Goal: Task Accomplishment & Management: Manage account settings

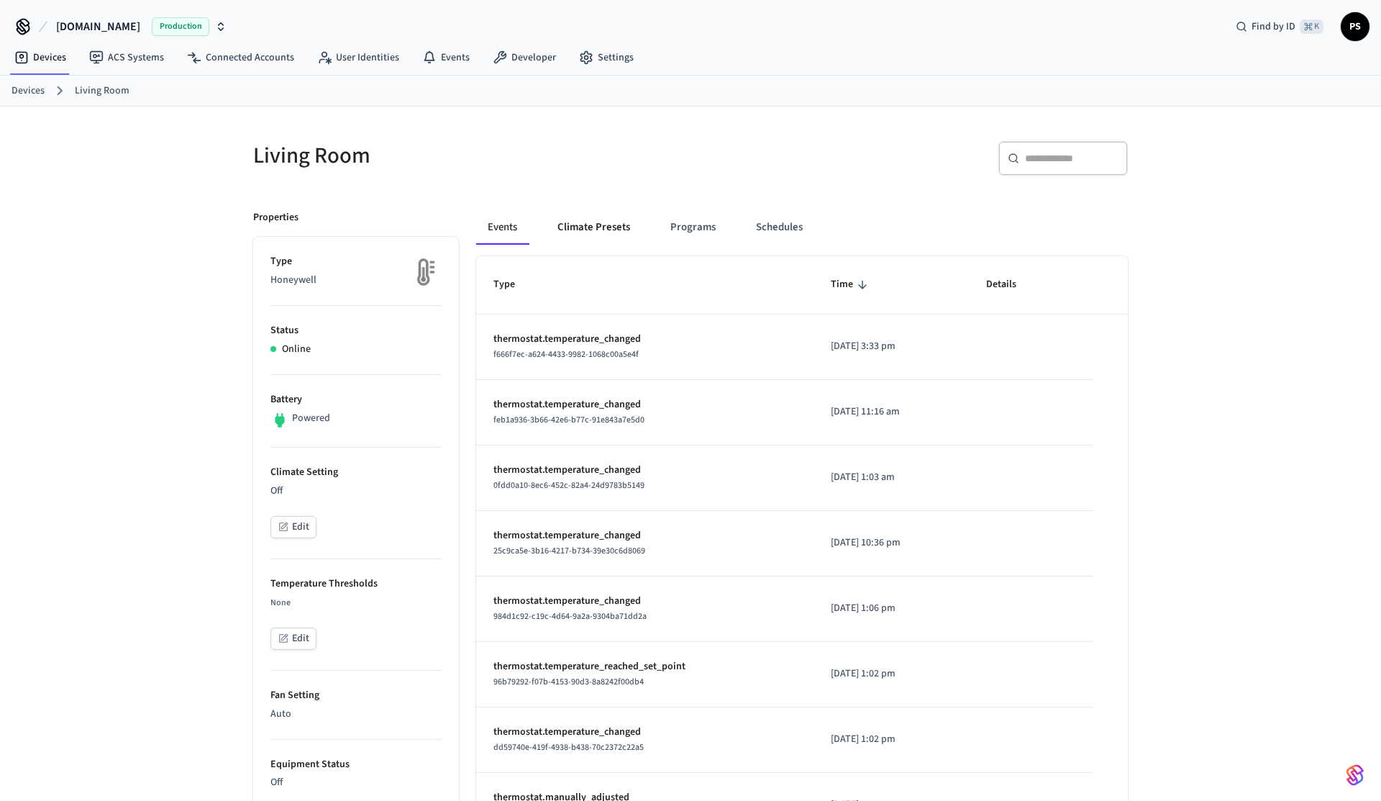
click at [600, 237] on button "Climate Presets" at bounding box center [594, 227] width 96 height 35
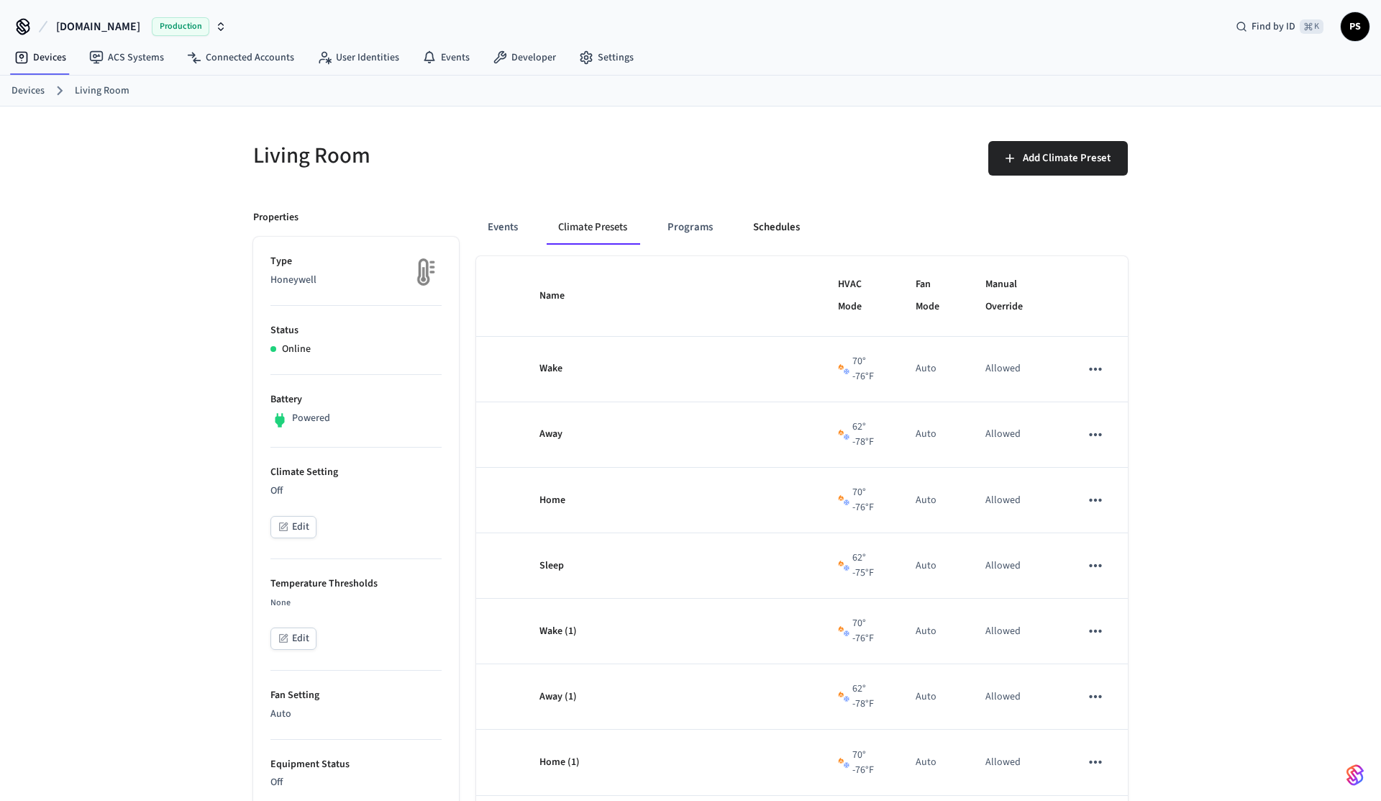
click at [809, 225] on button "Schedules" at bounding box center [777, 227] width 70 height 35
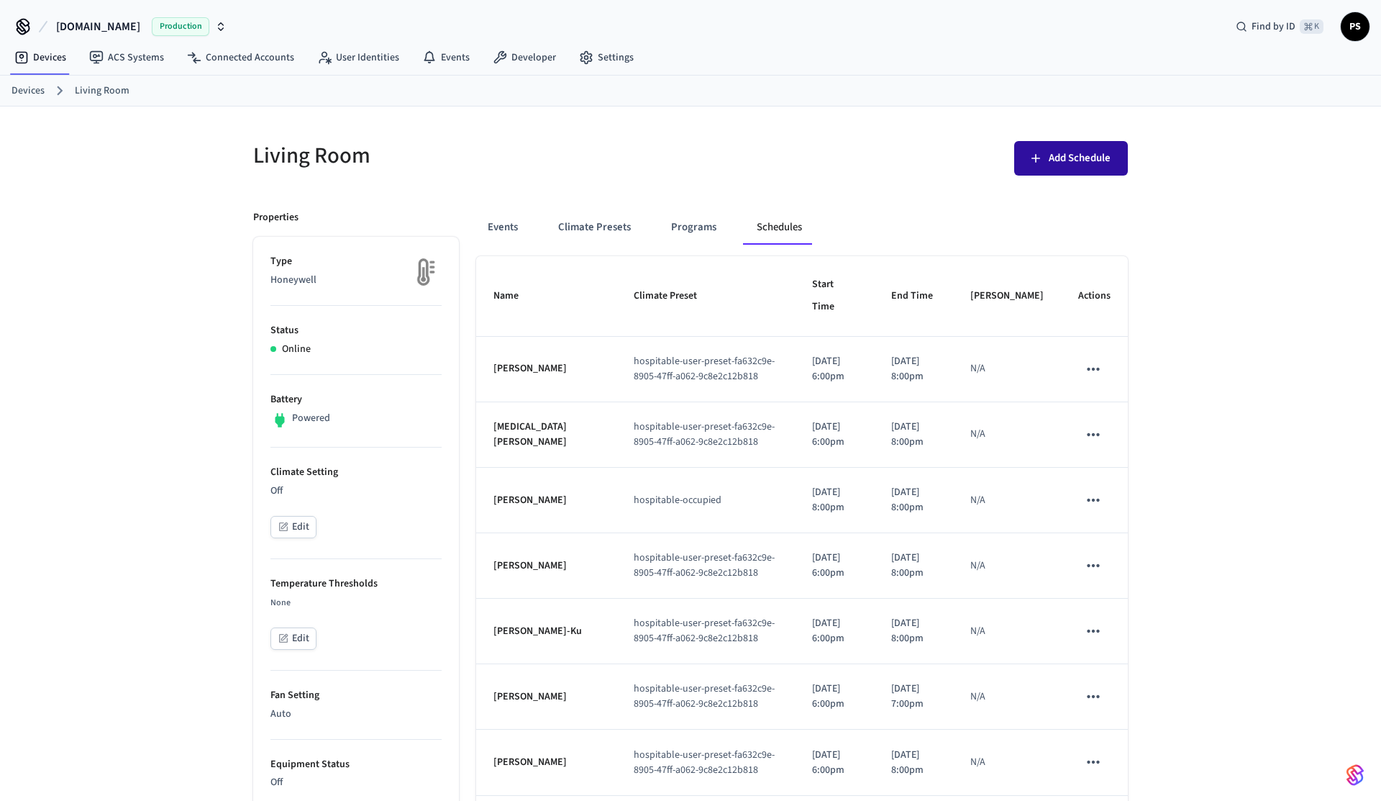
click at [1099, 173] on button "Add Schedule" at bounding box center [1072, 158] width 114 height 35
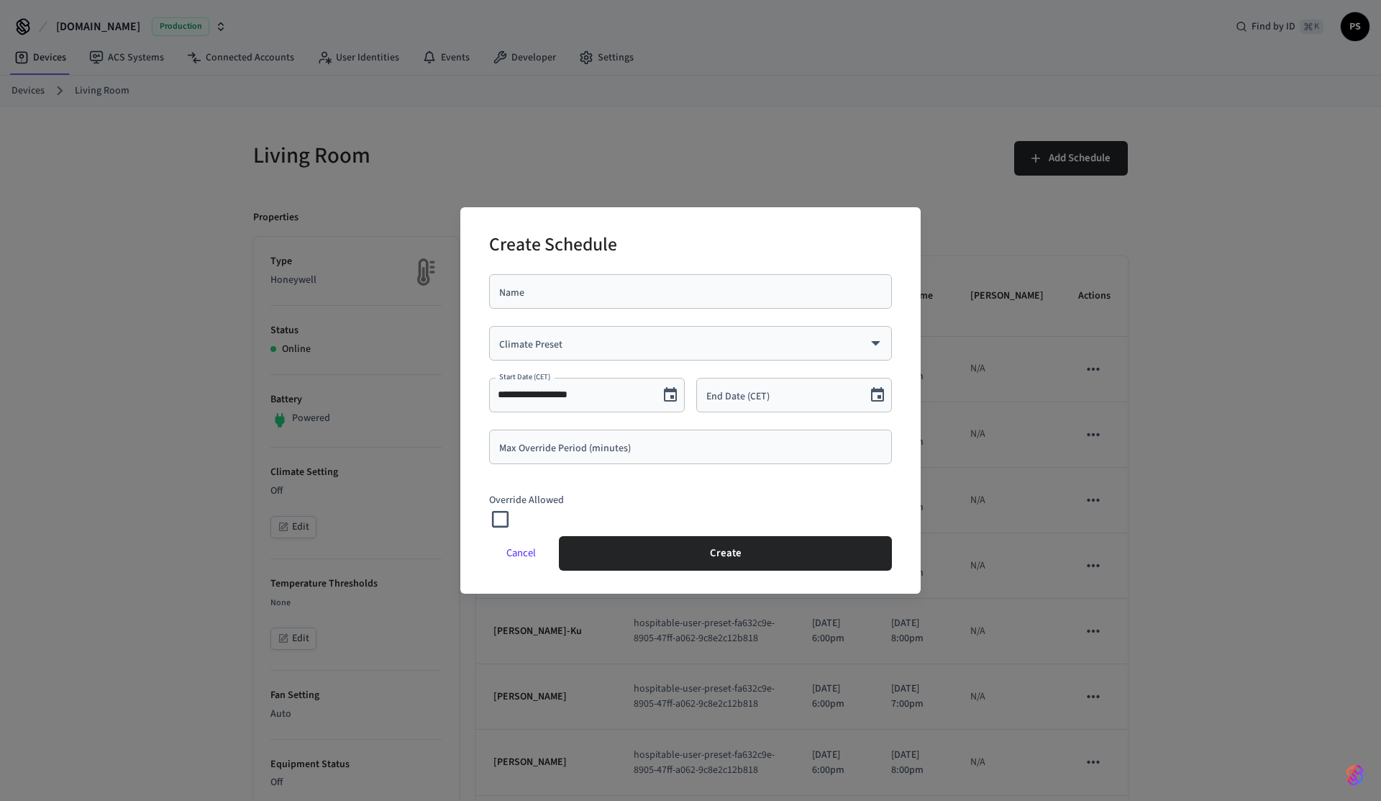
click at [622, 295] on input "Name" at bounding box center [691, 291] width 386 height 14
type input "****"
click at [594, 344] on body "[DOMAIN_NAME] Production Find by ID ⌘ K PS Devices ACS Systems Connected Accoun…" at bounding box center [690, 666] width 1381 height 1333
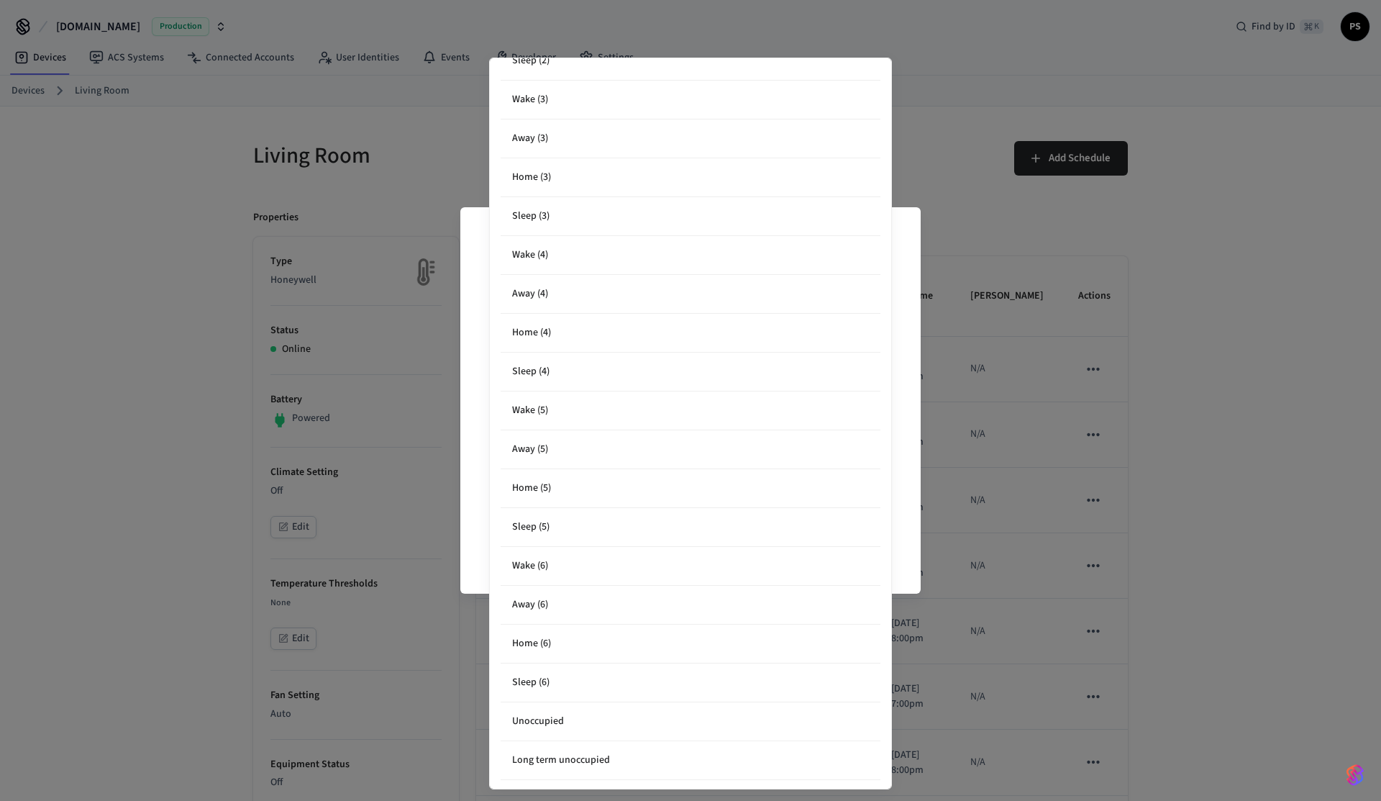
scroll to position [534, 0]
click at [563, 761] on li "CustomUnoccup" at bounding box center [691, 759] width 380 height 38
type input "**********"
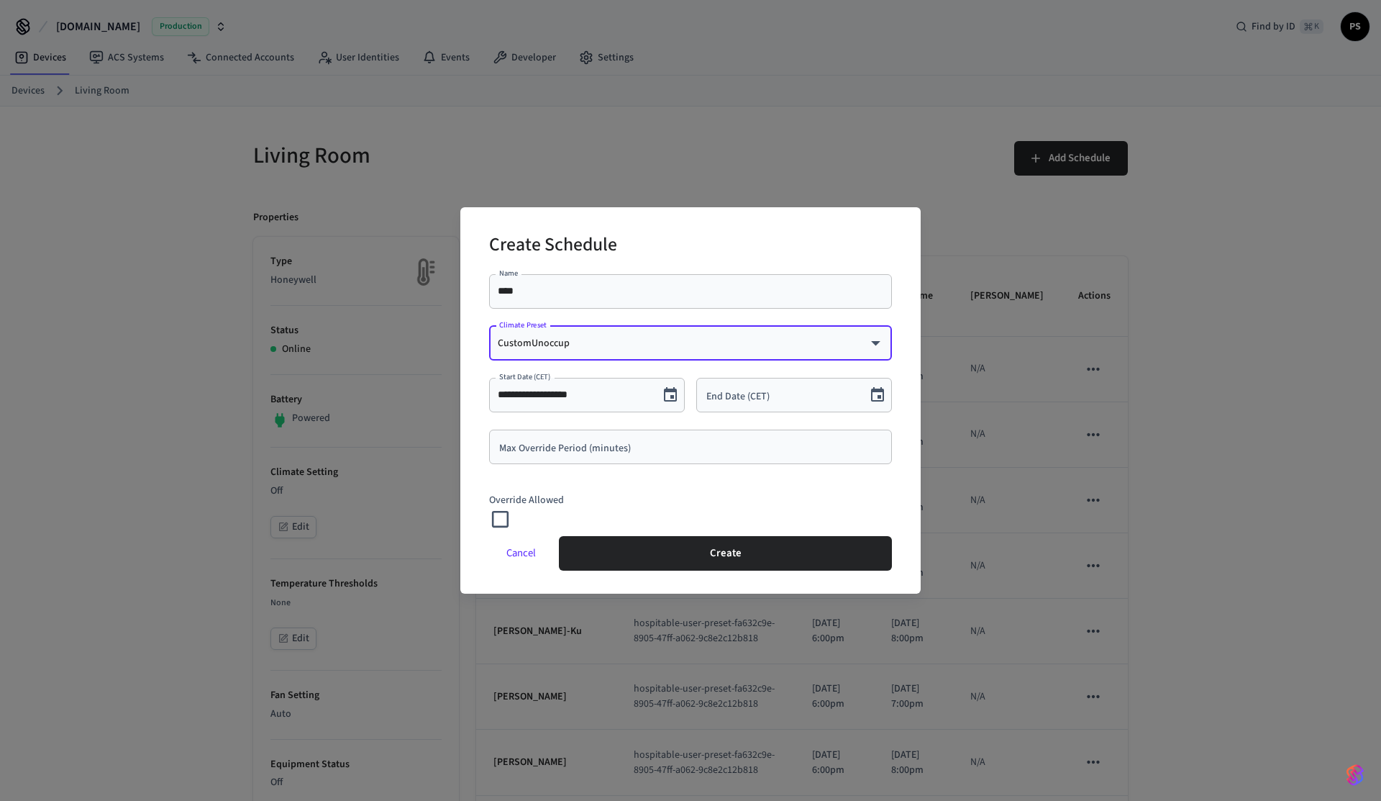
click at [877, 385] on button "Choose date" at bounding box center [877, 395] width 29 height 29
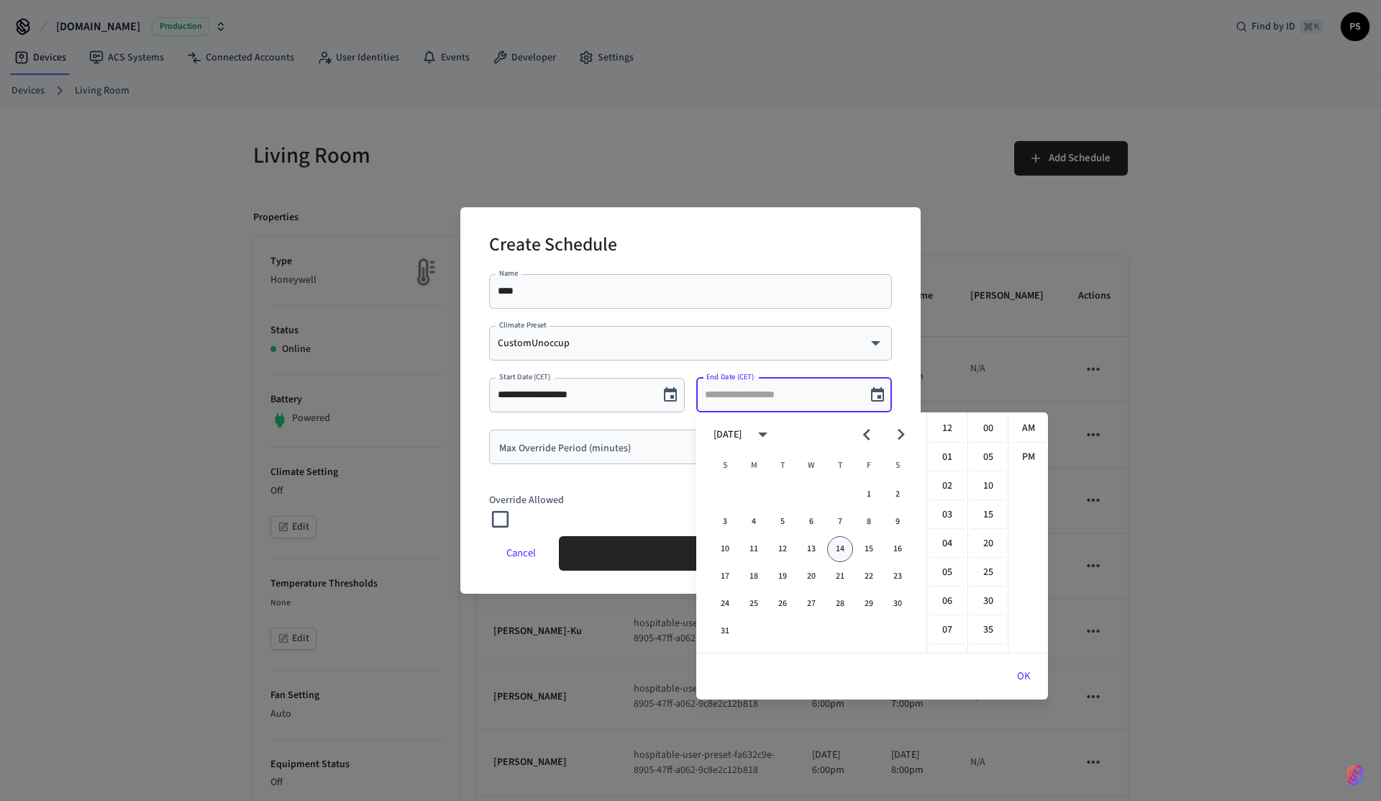
click at [830, 545] on button "14" at bounding box center [840, 549] width 26 height 26
click at [951, 598] on li "06" at bounding box center [947, 601] width 35 height 27
click at [994, 537] on li "40" at bounding box center [988, 533] width 35 height 27
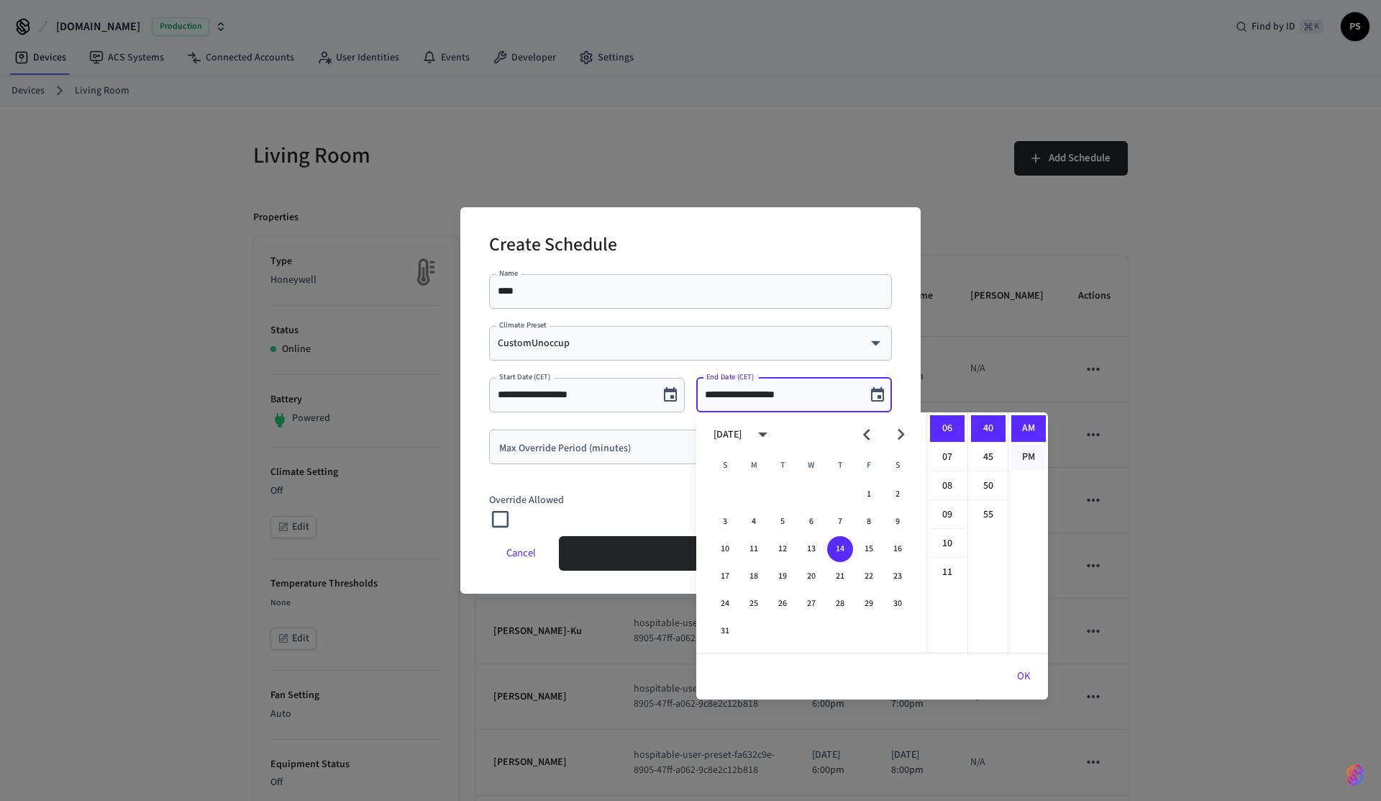
click at [1029, 463] on li "PM" at bounding box center [1029, 457] width 35 height 27
type input "**********"
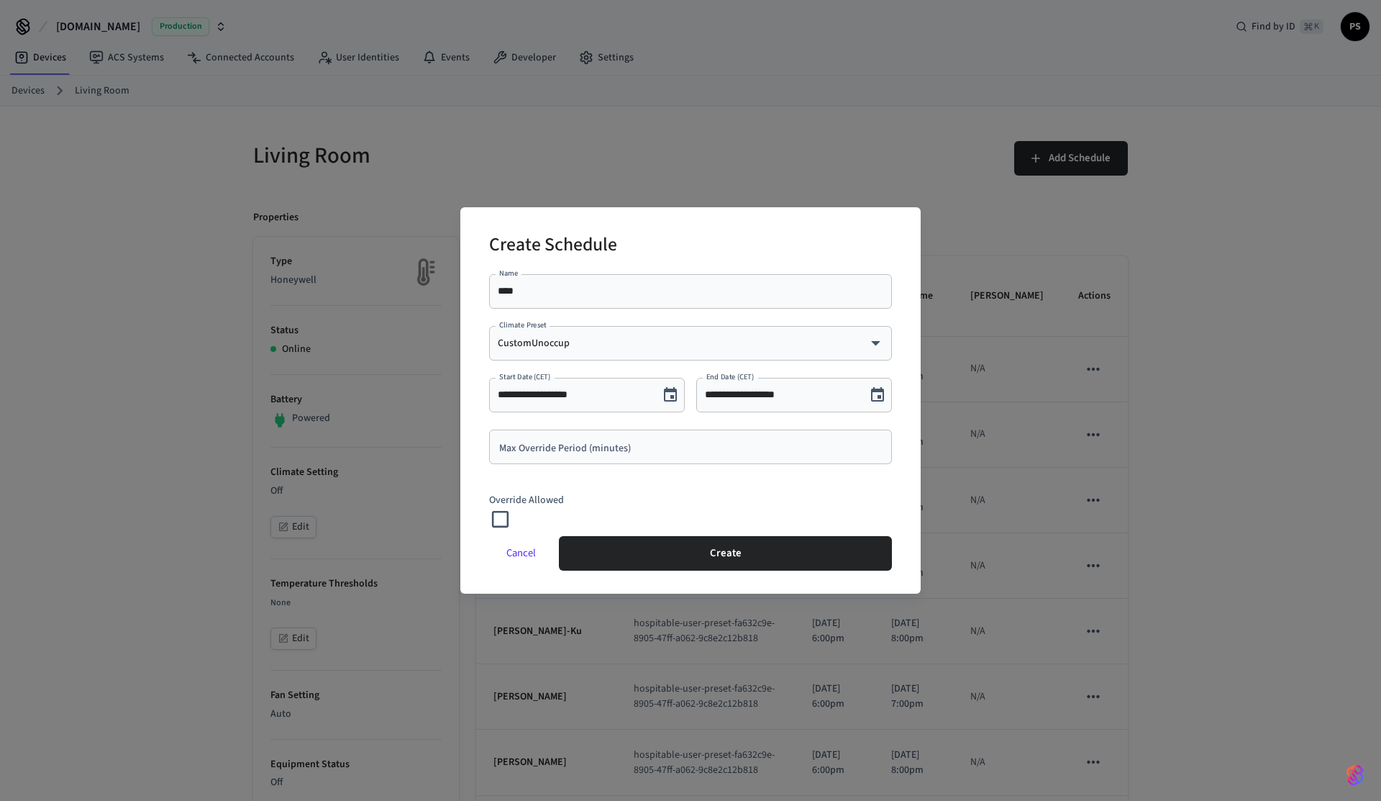
scroll to position [27, 0]
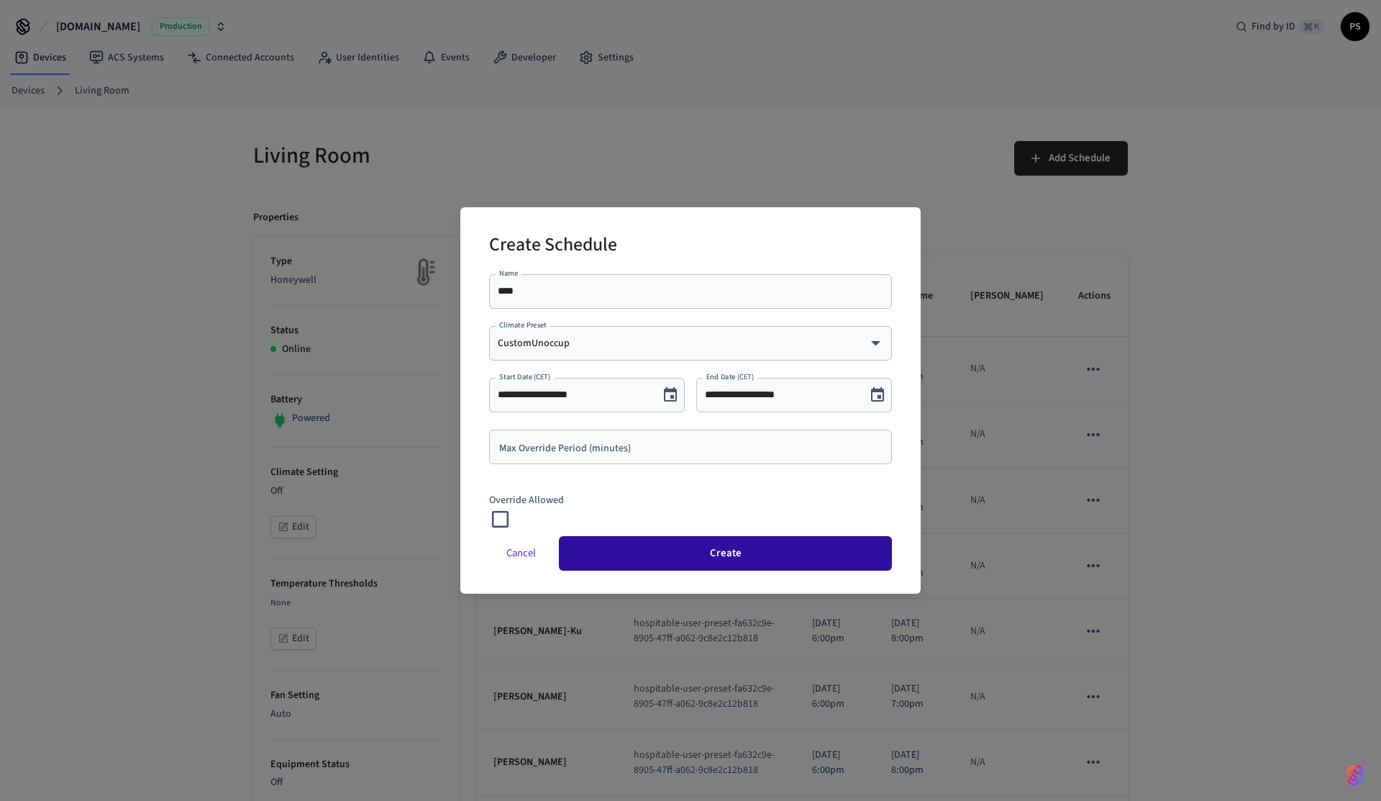
click at [707, 548] on button "Create" at bounding box center [725, 553] width 333 height 35
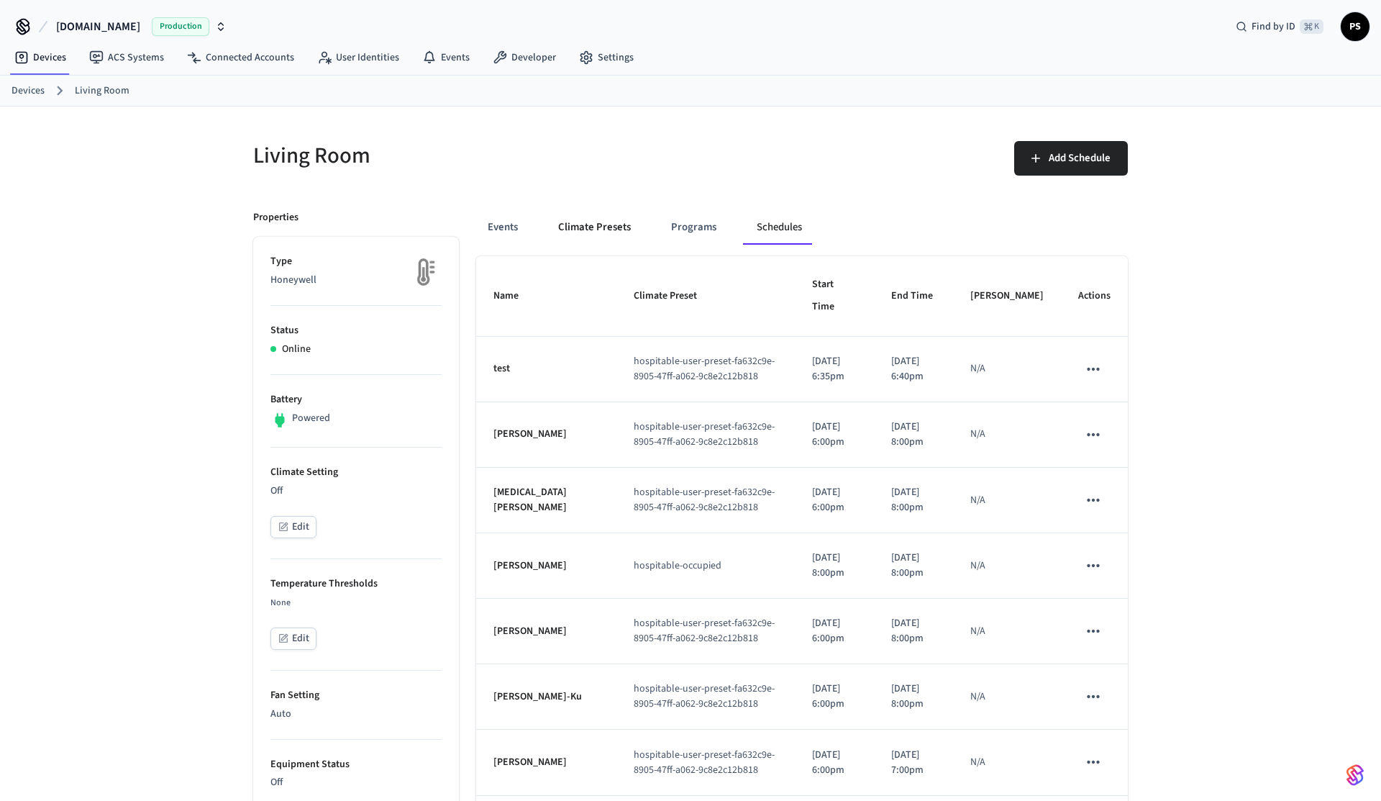
click at [604, 230] on button "Climate Presets" at bounding box center [595, 227] width 96 height 35
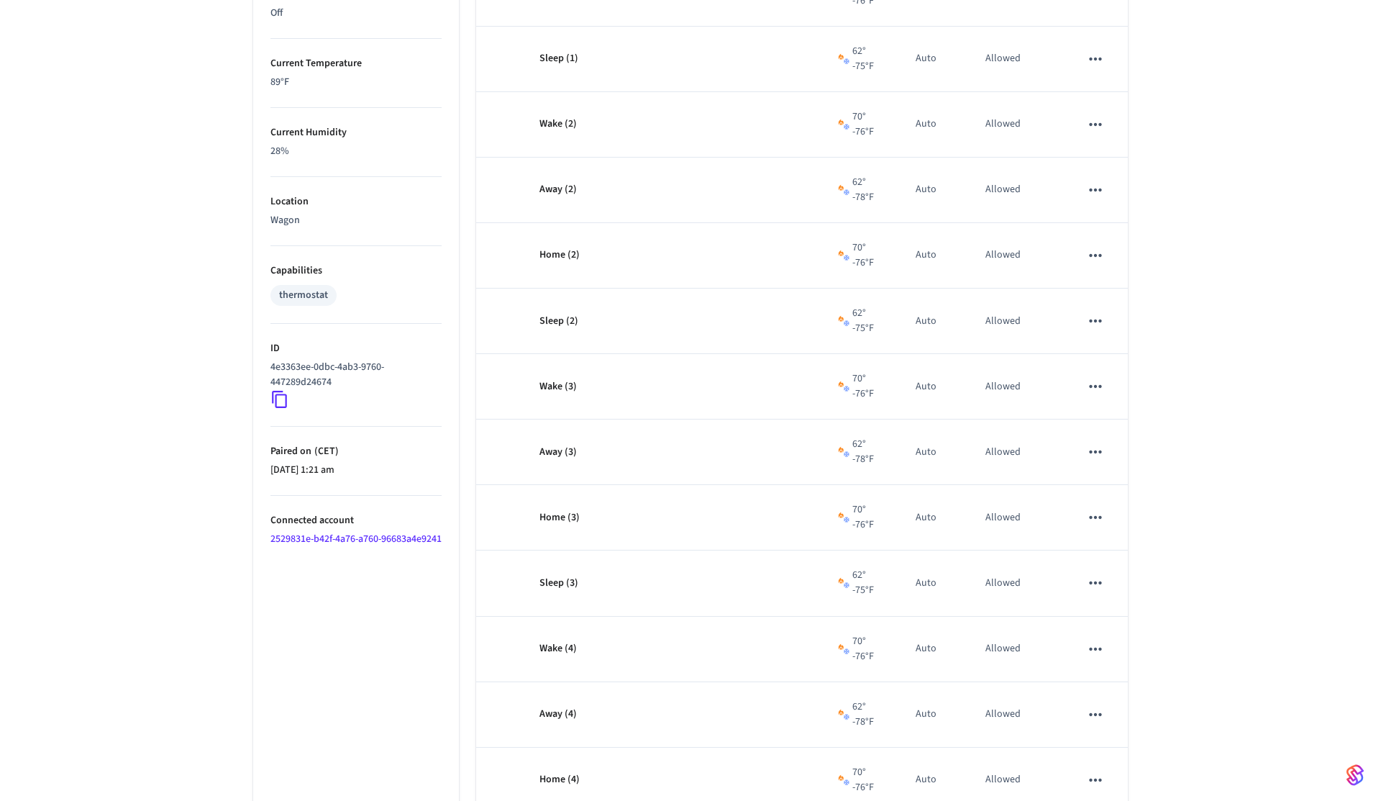
scroll to position [0, 0]
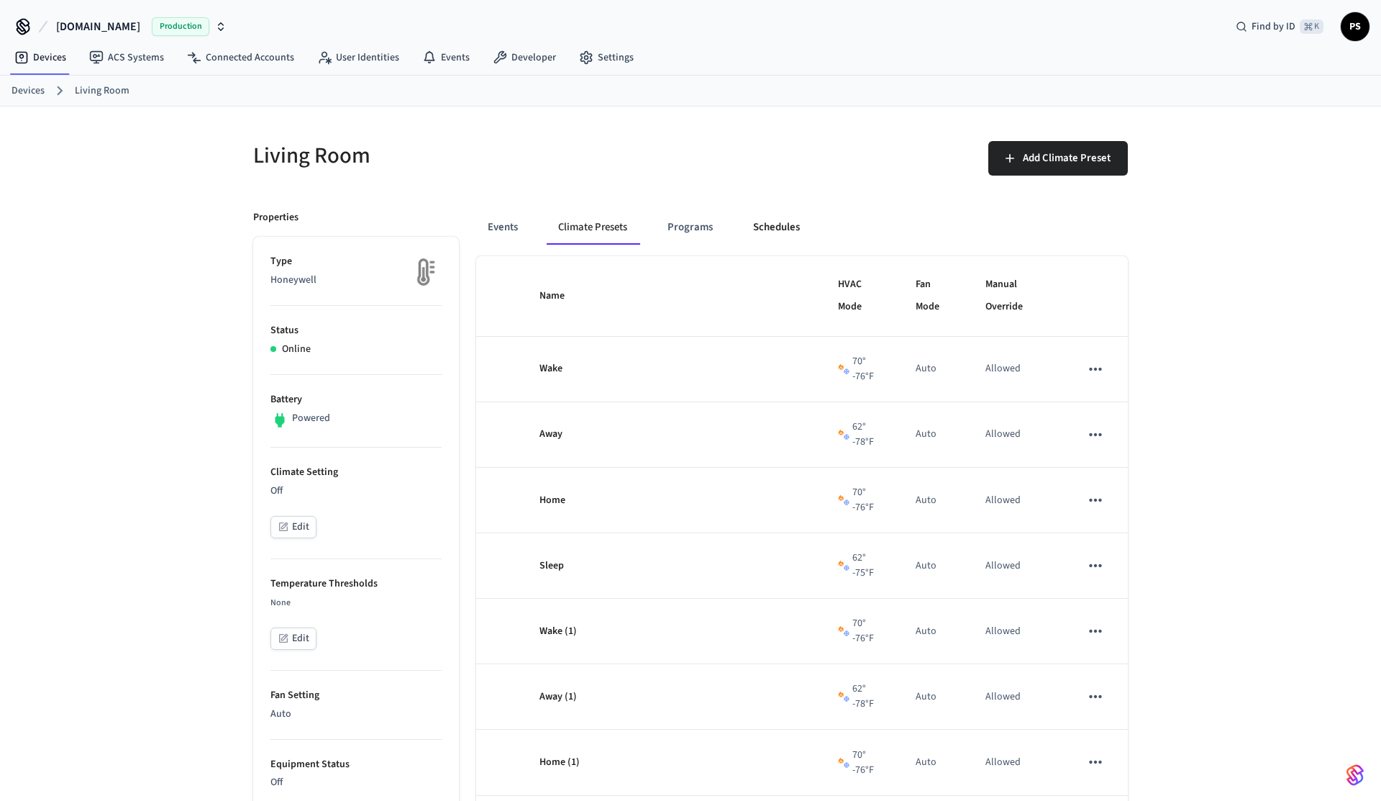
click at [756, 227] on button "Schedules" at bounding box center [777, 227] width 70 height 35
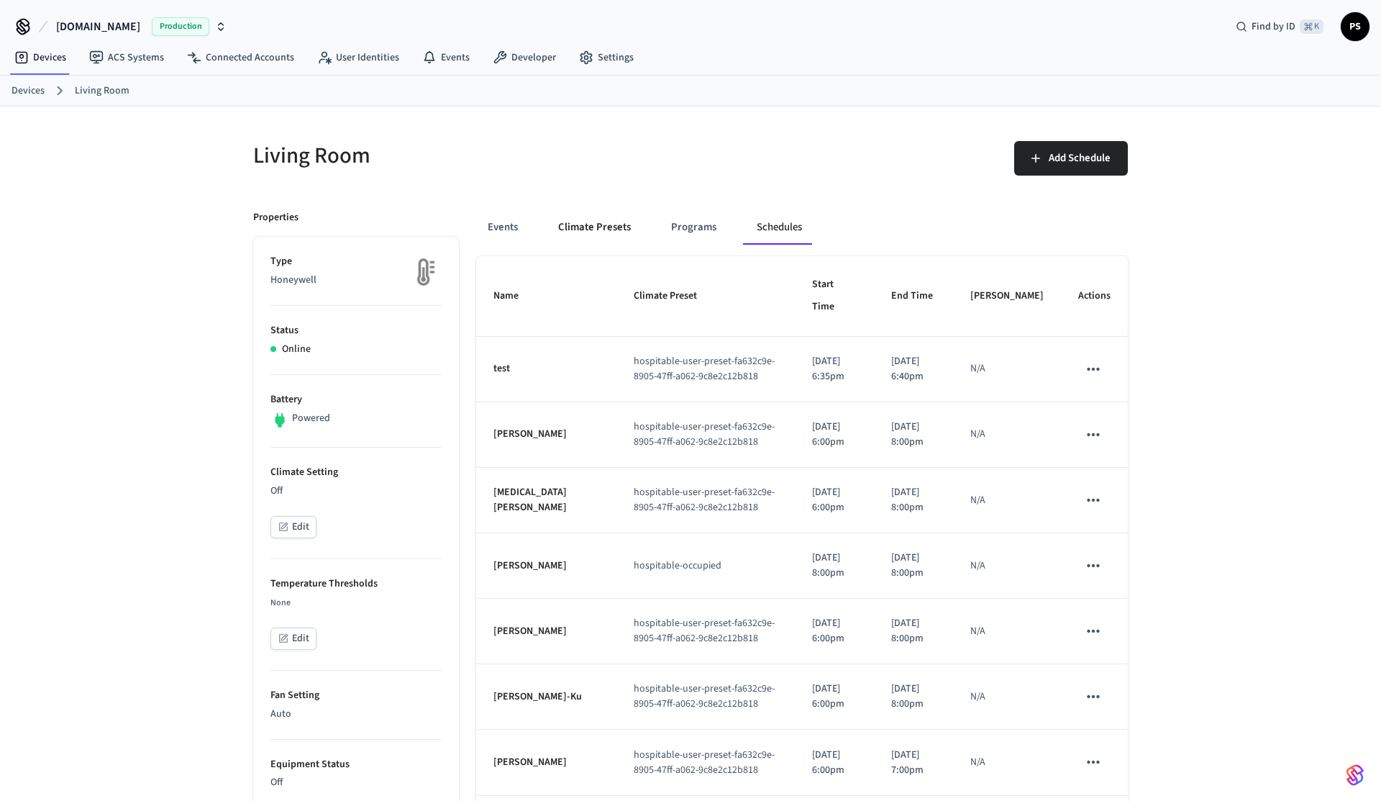
click at [618, 232] on button "Climate Presets" at bounding box center [595, 227] width 96 height 35
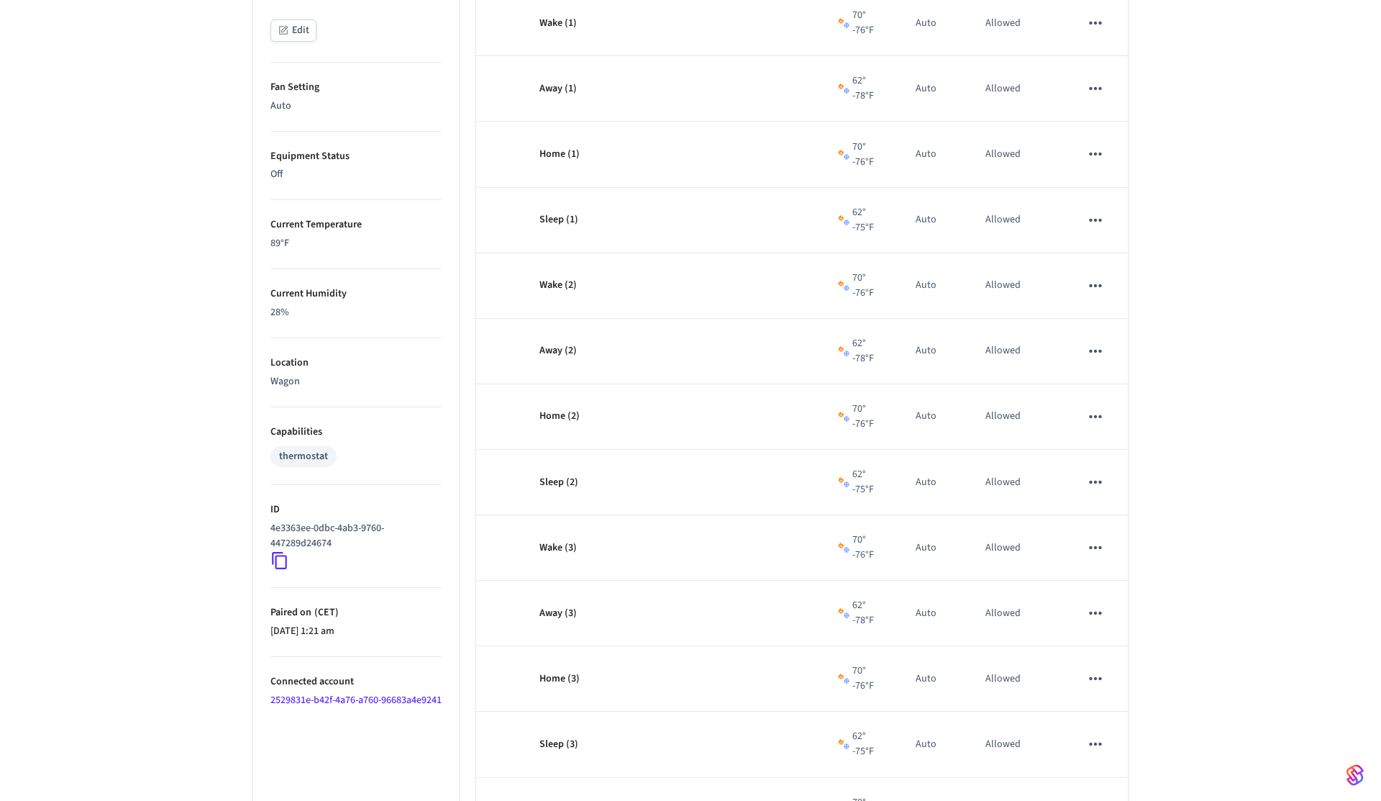
scroll to position [650, 0]
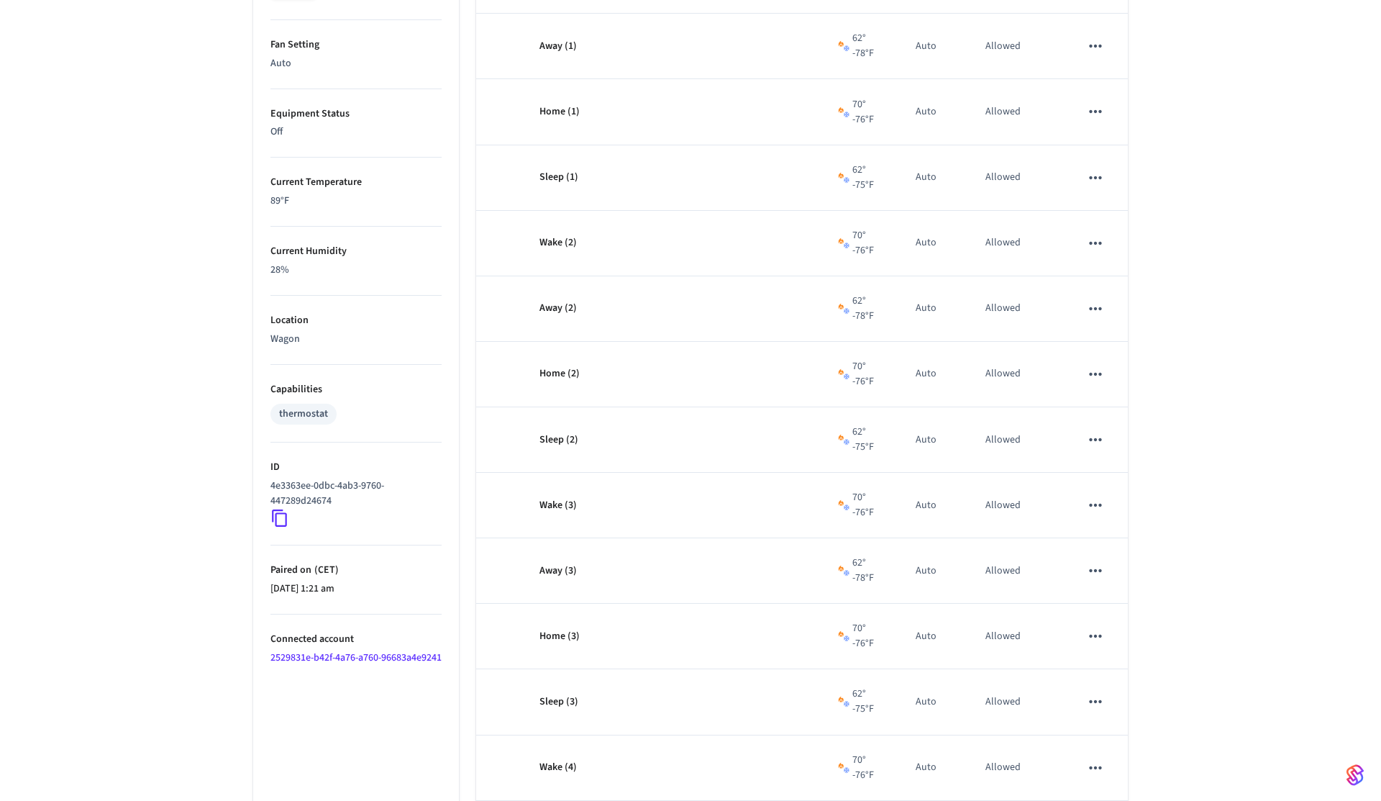
click at [287, 520] on icon at bounding box center [280, 518] width 19 height 19
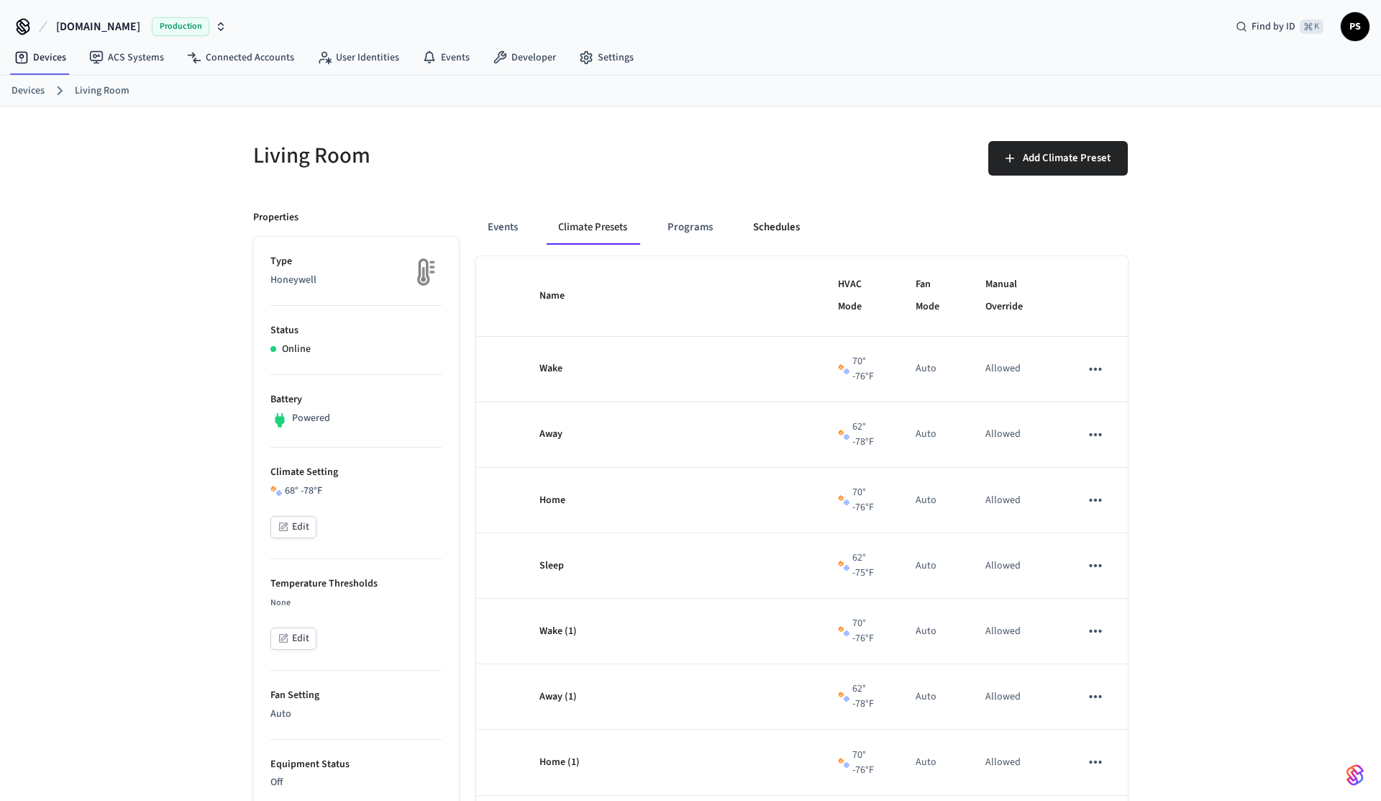
click at [764, 224] on button "Schedules" at bounding box center [777, 227] width 70 height 35
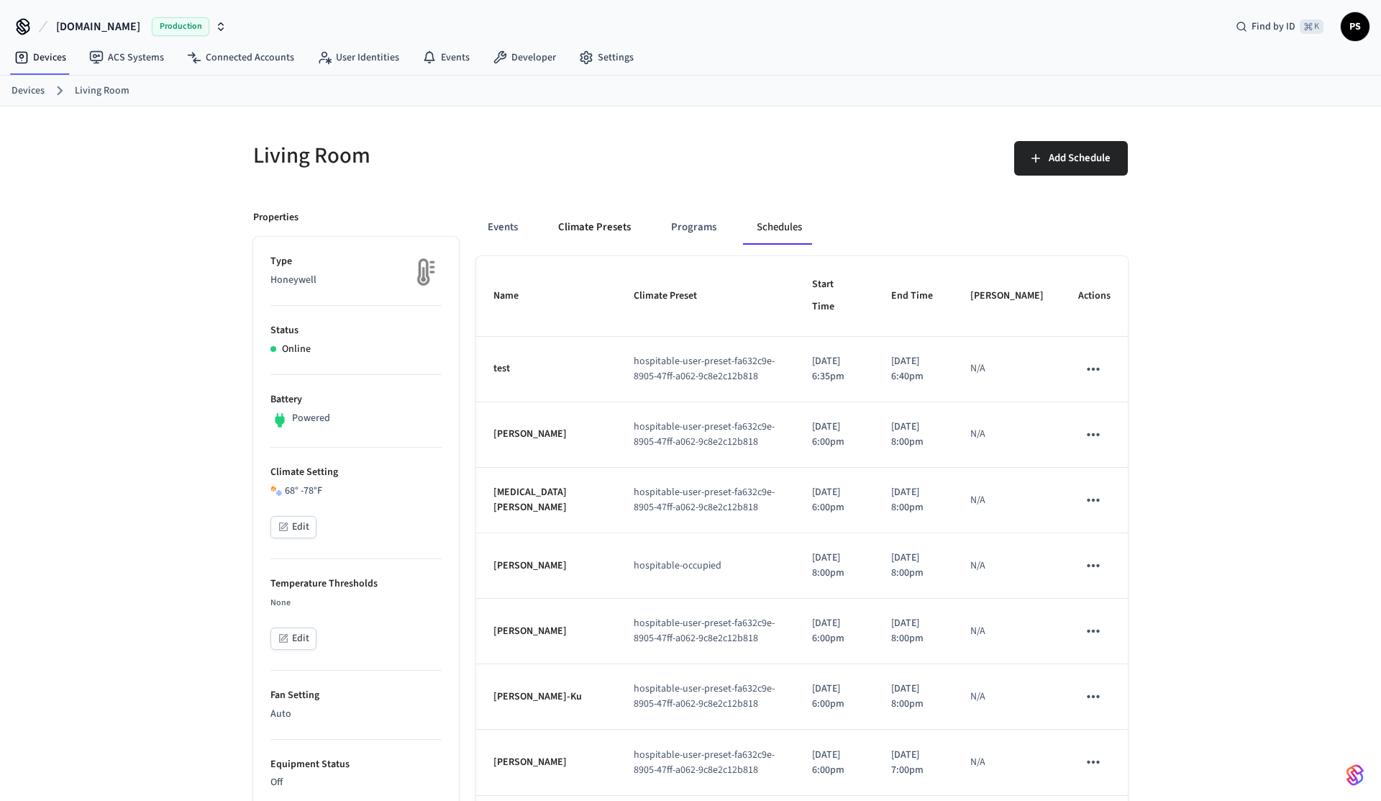
click at [612, 234] on button "Climate Presets" at bounding box center [595, 227] width 96 height 35
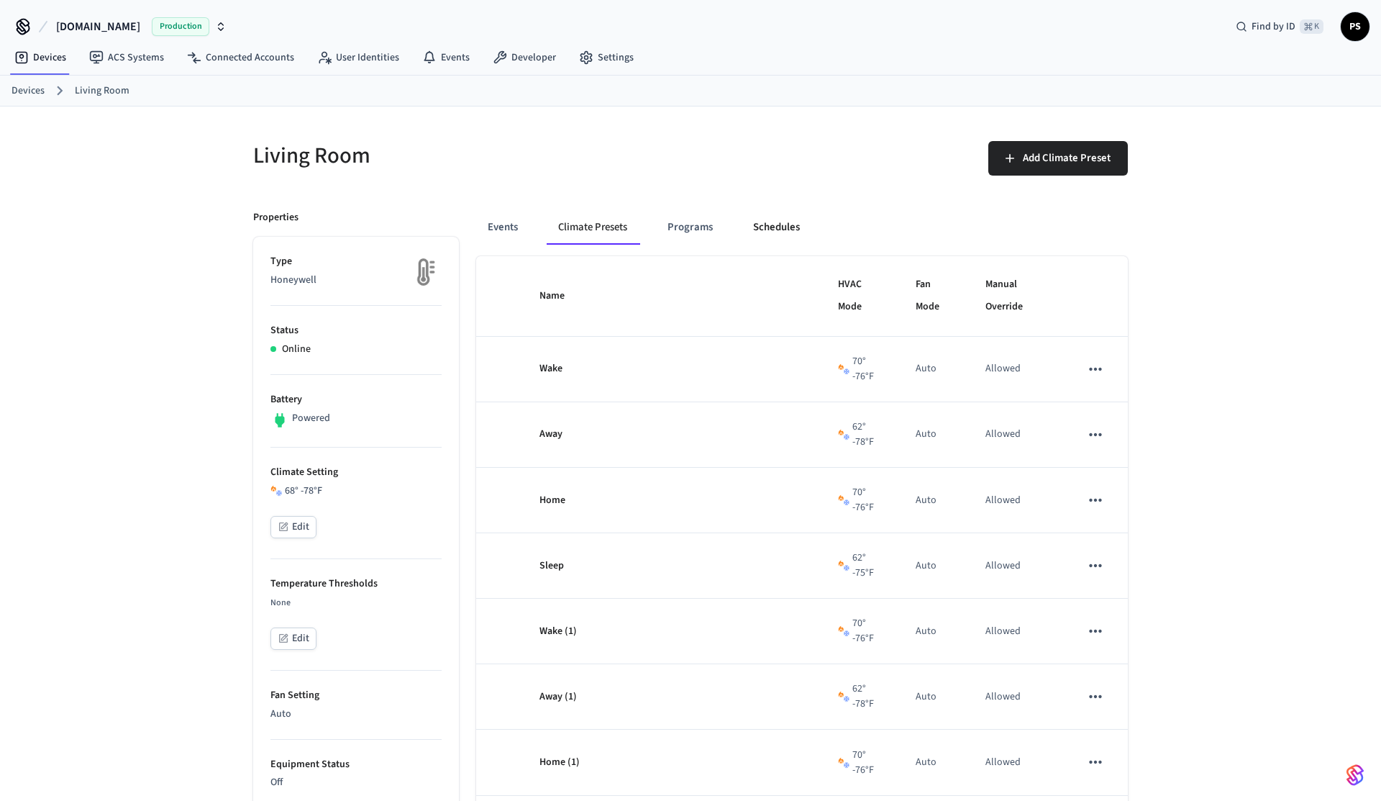
click at [798, 227] on button "Schedules" at bounding box center [777, 227] width 70 height 35
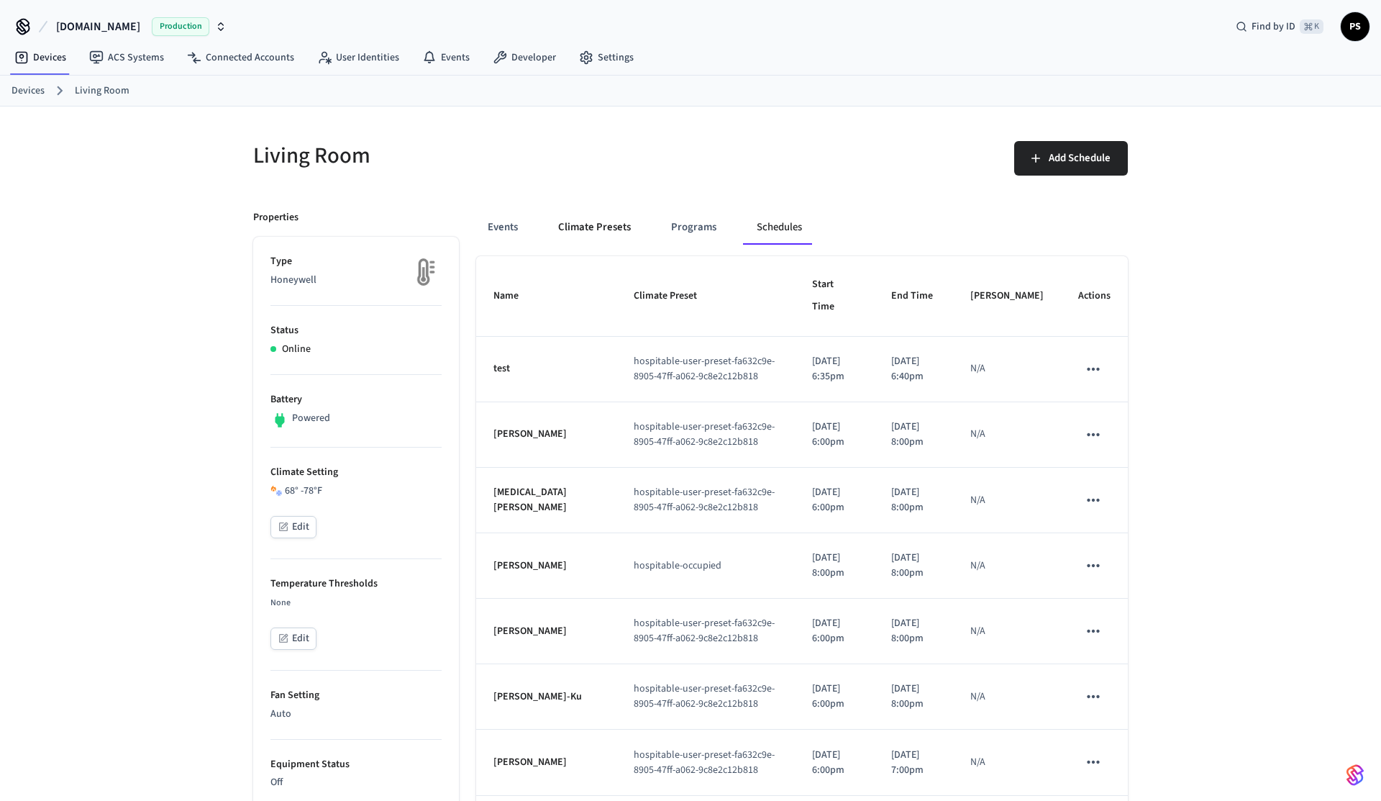
click at [580, 231] on button "Climate Presets" at bounding box center [595, 227] width 96 height 35
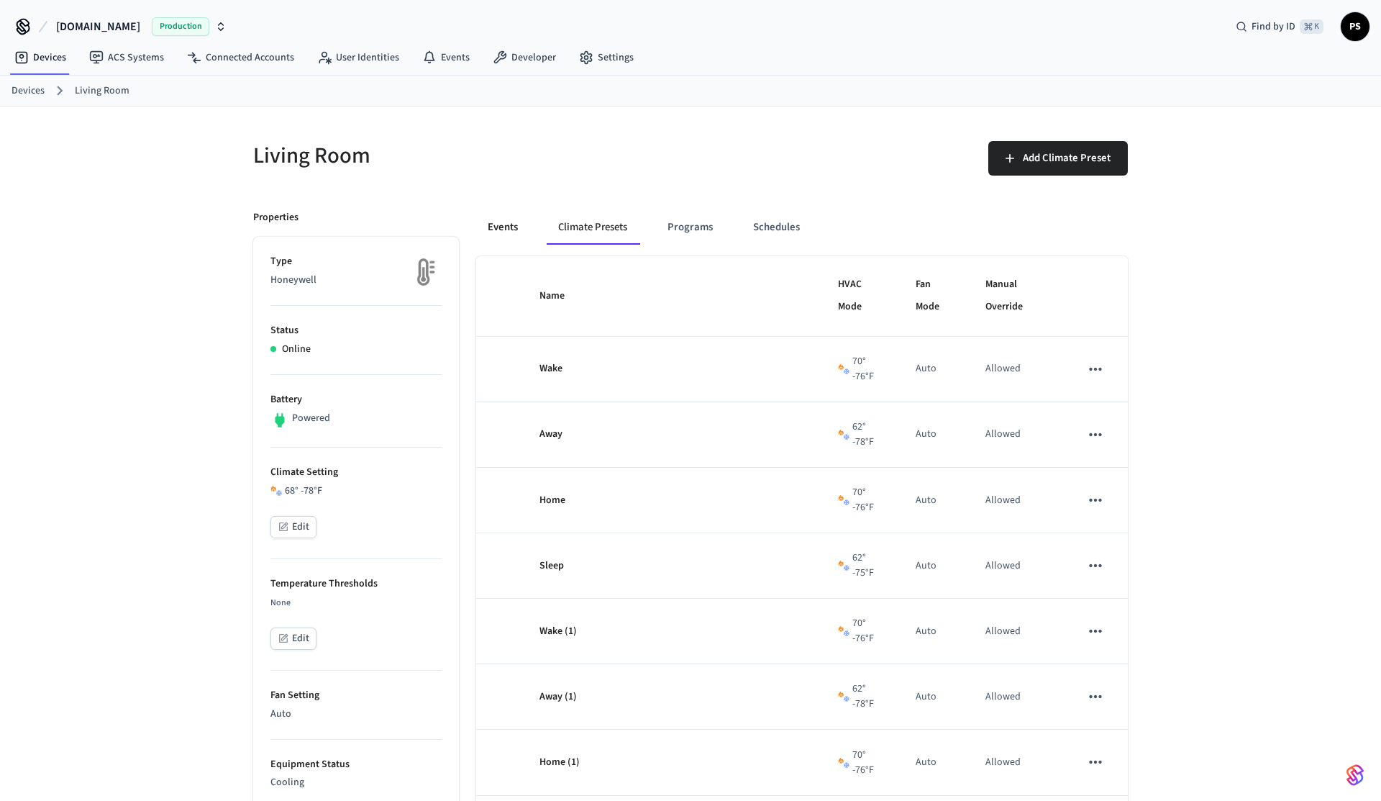
click at [513, 233] on button "Events" at bounding box center [502, 227] width 53 height 35
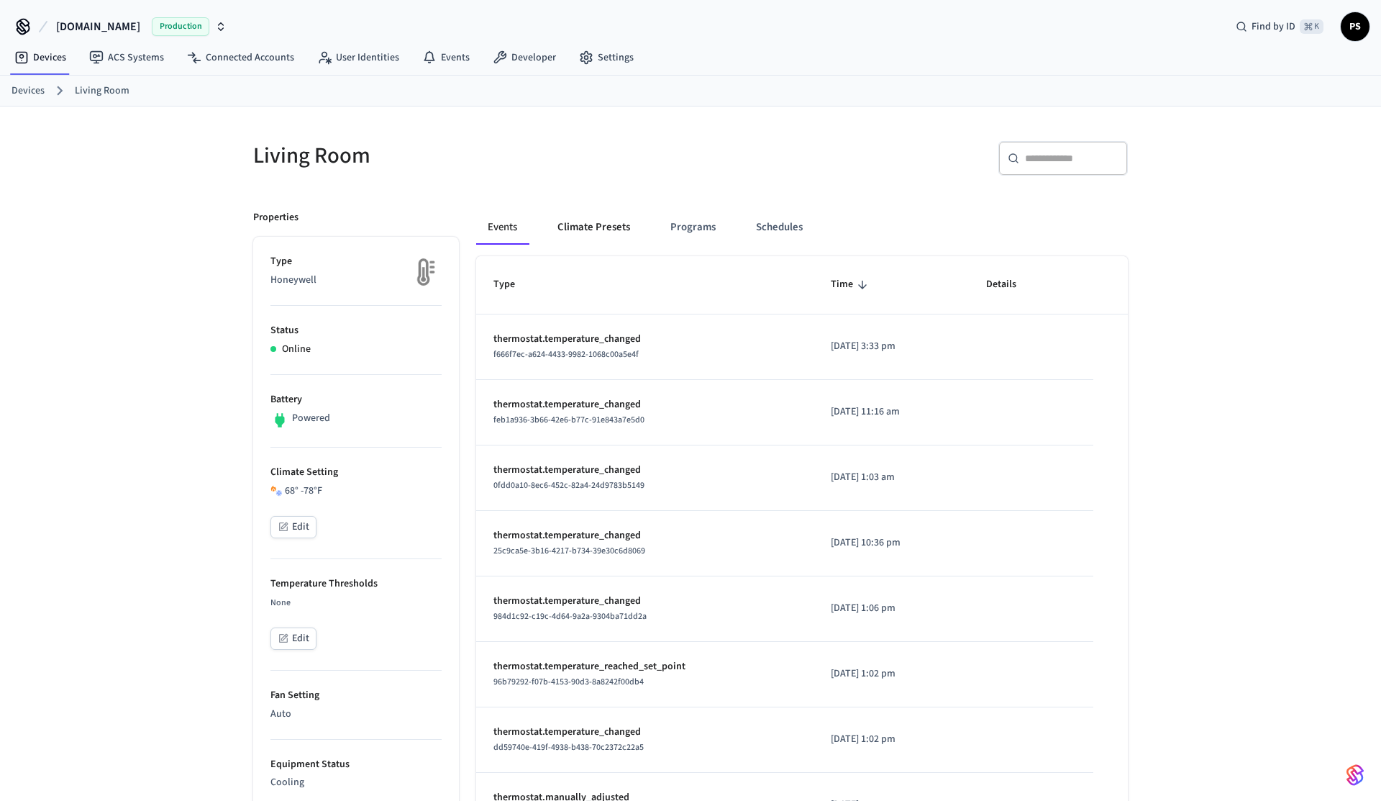
click at [584, 228] on button "Climate Presets" at bounding box center [594, 227] width 96 height 35
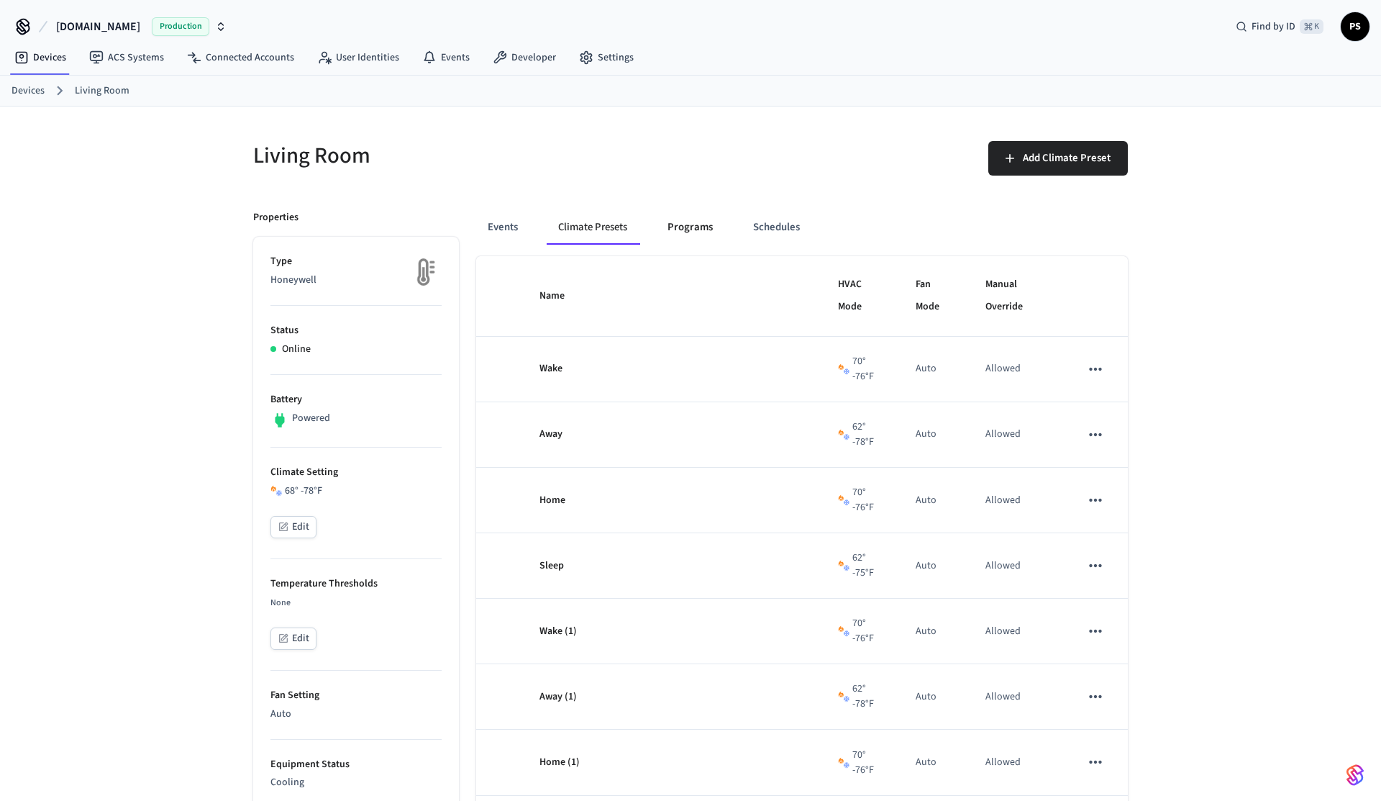
click at [694, 240] on button "Programs" at bounding box center [690, 227] width 68 height 35
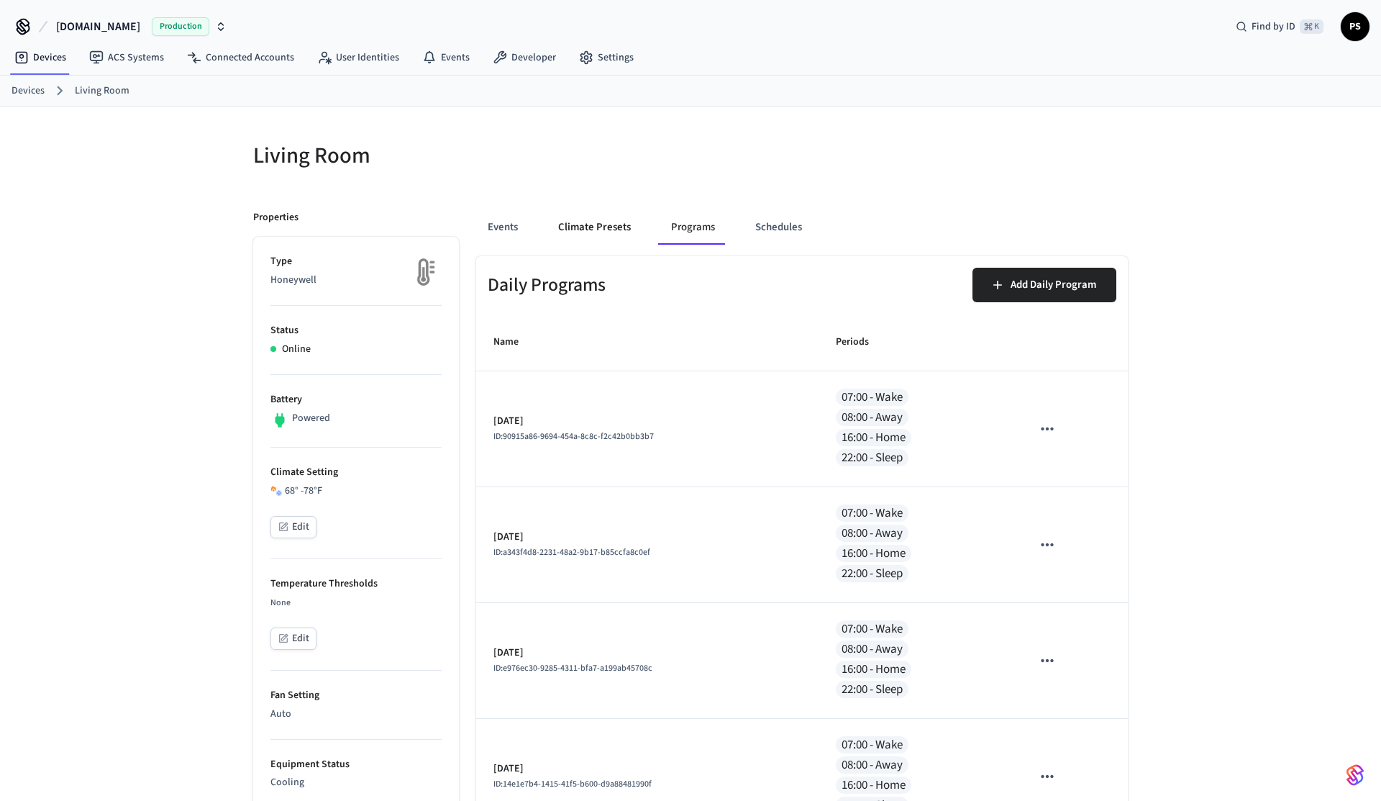
click at [583, 237] on button "Climate Presets" at bounding box center [595, 227] width 96 height 35
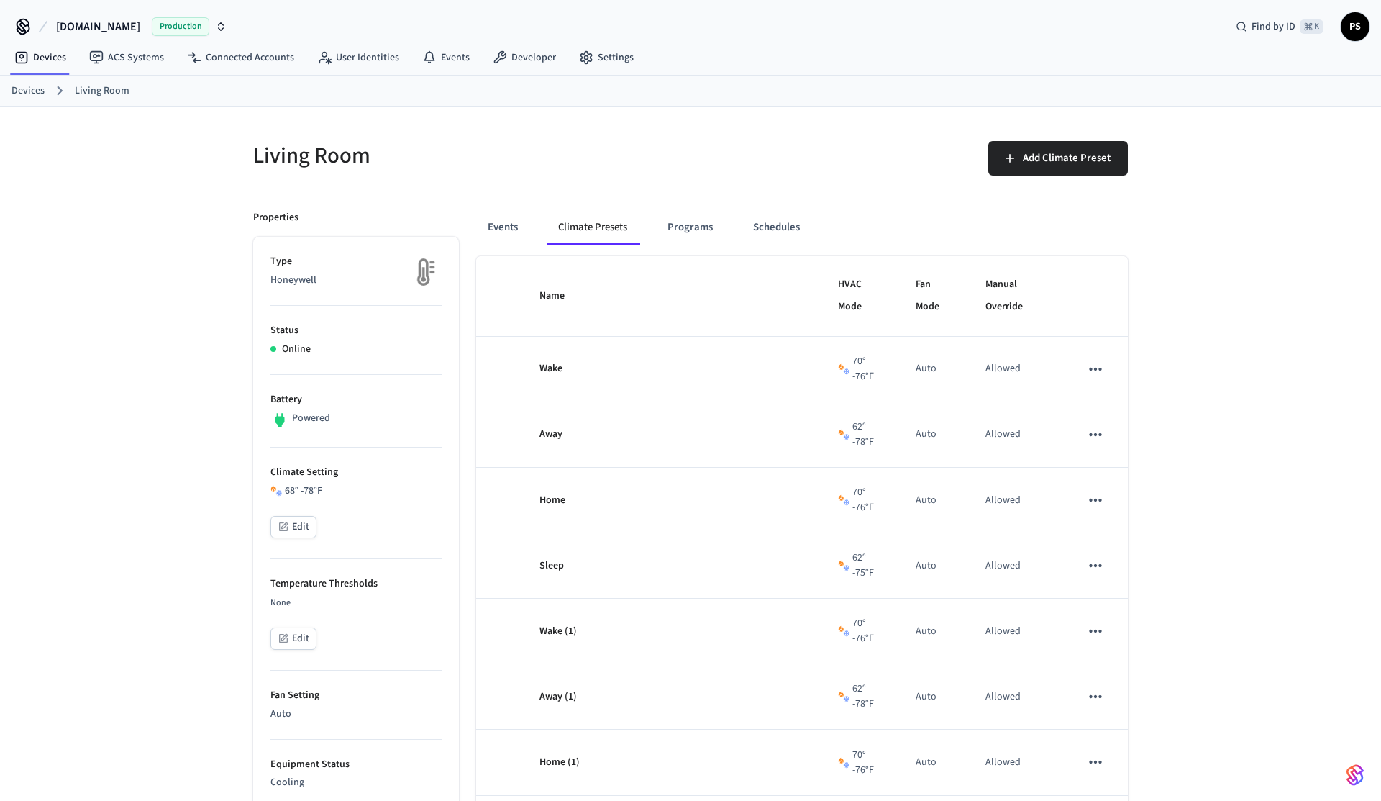
click at [494, 227] on button "Events" at bounding box center [502, 227] width 53 height 35
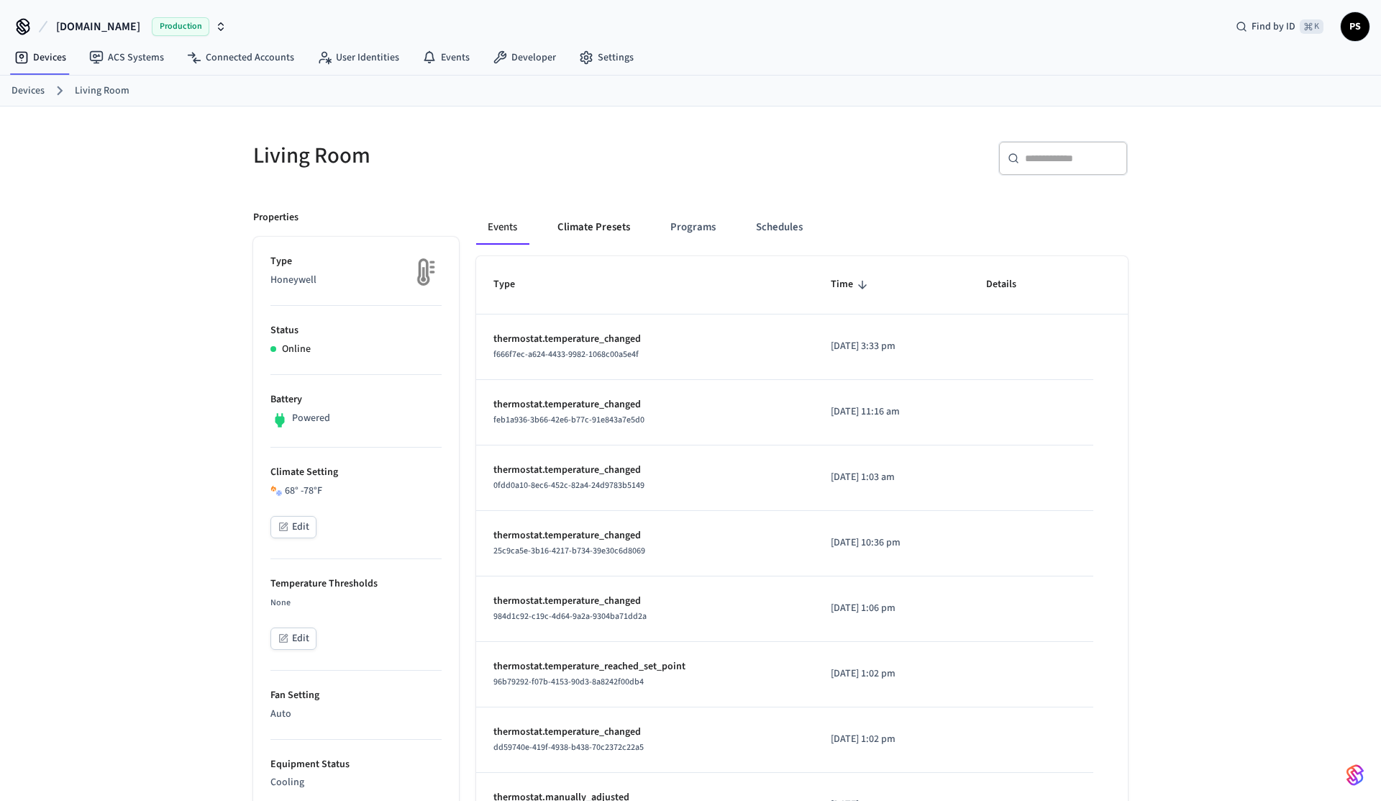
click at [579, 228] on button "Climate Presets" at bounding box center [594, 227] width 96 height 35
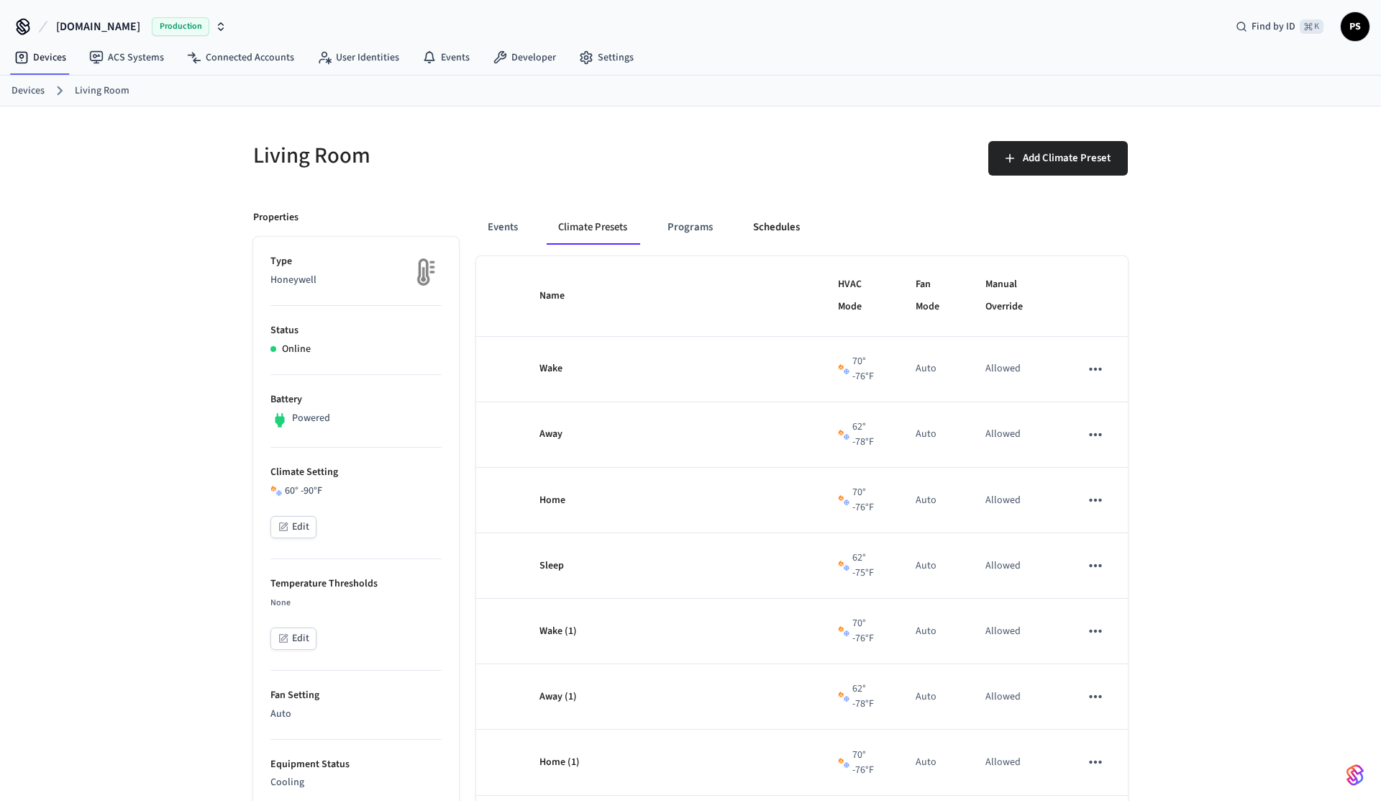
click at [773, 224] on button "Schedules" at bounding box center [777, 227] width 70 height 35
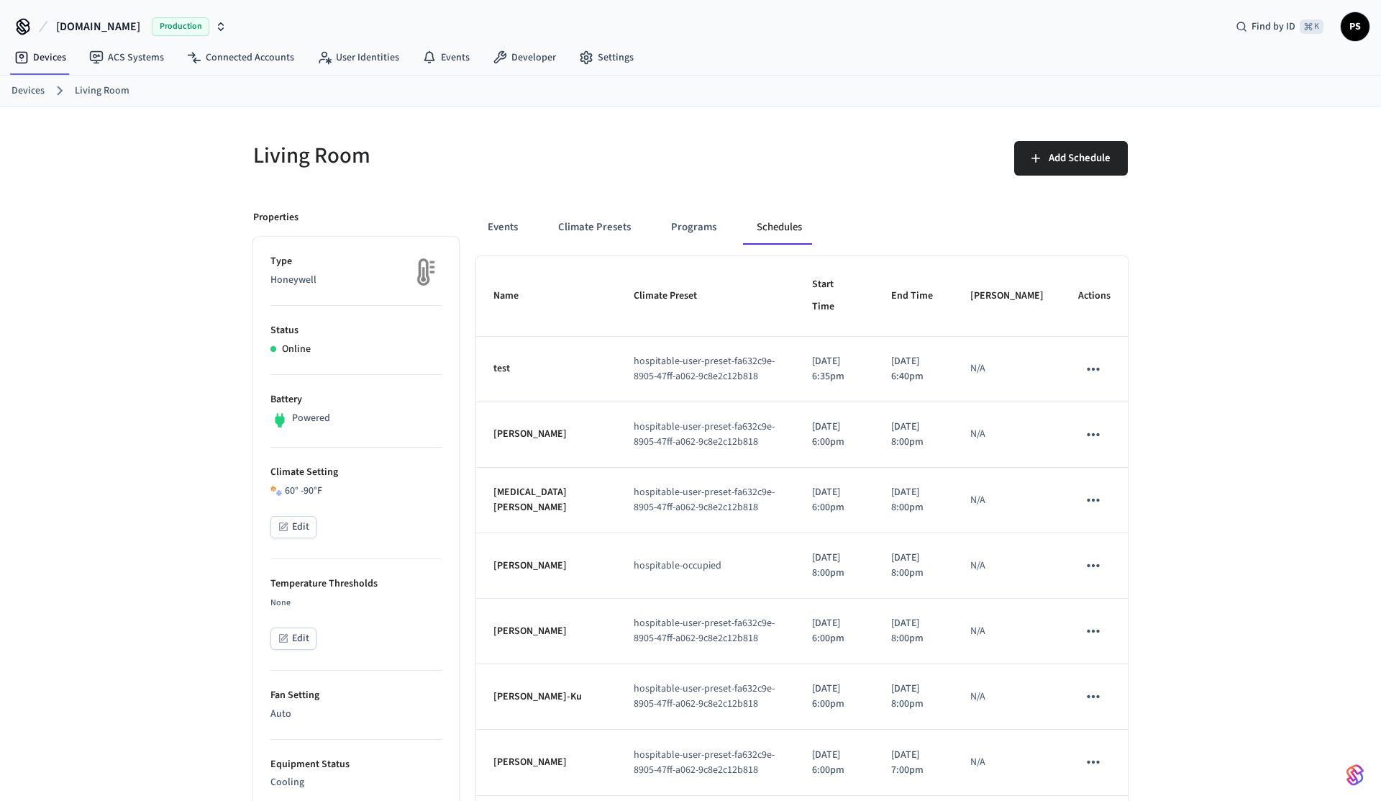
click at [297, 527] on button "Edit" at bounding box center [294, 527] width 46 height 22
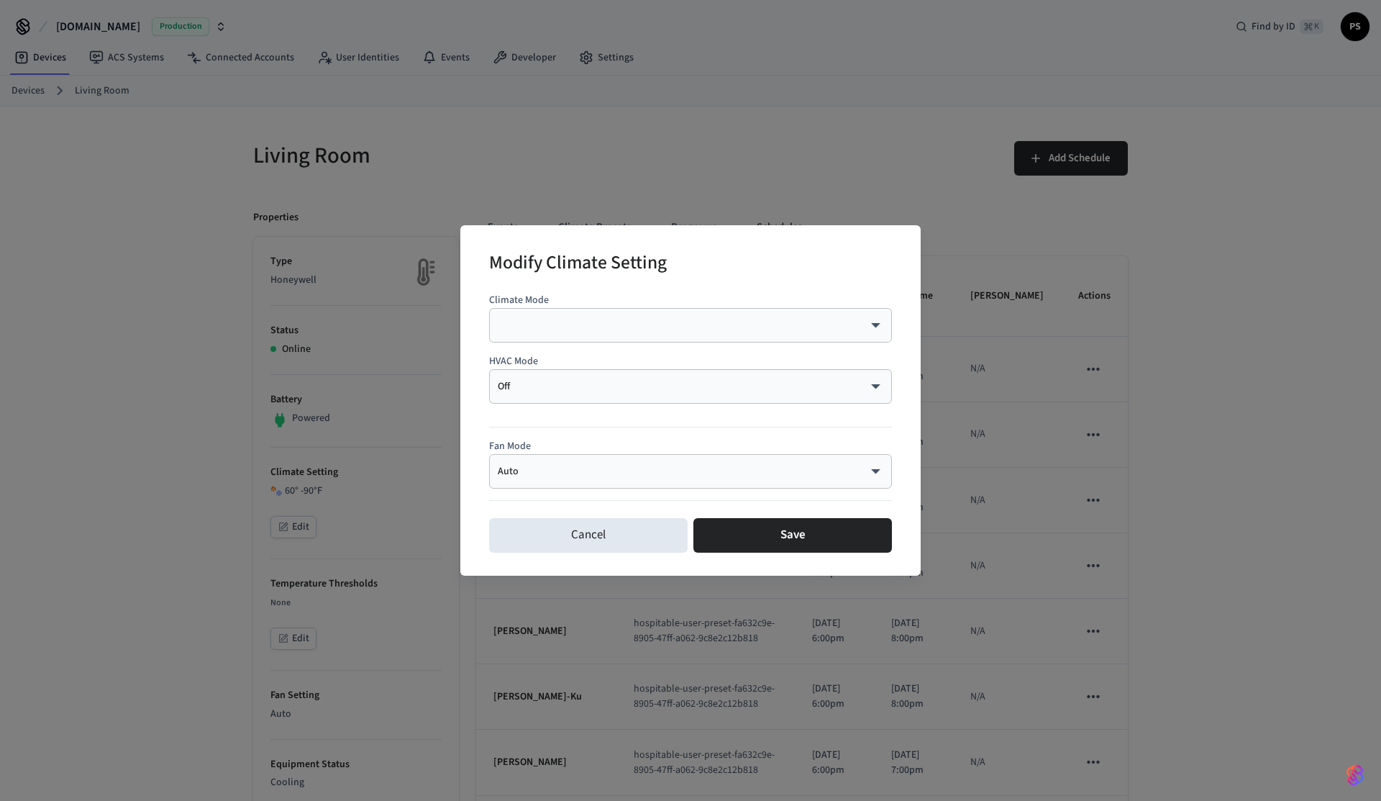
click at [689, 386] on body "[DOMAIN_NAME] Production Find by ID ⌘ K PS Devices ACS Systems Connected Accoun…" at bounding box center [690, 666] width 1381 height 1333
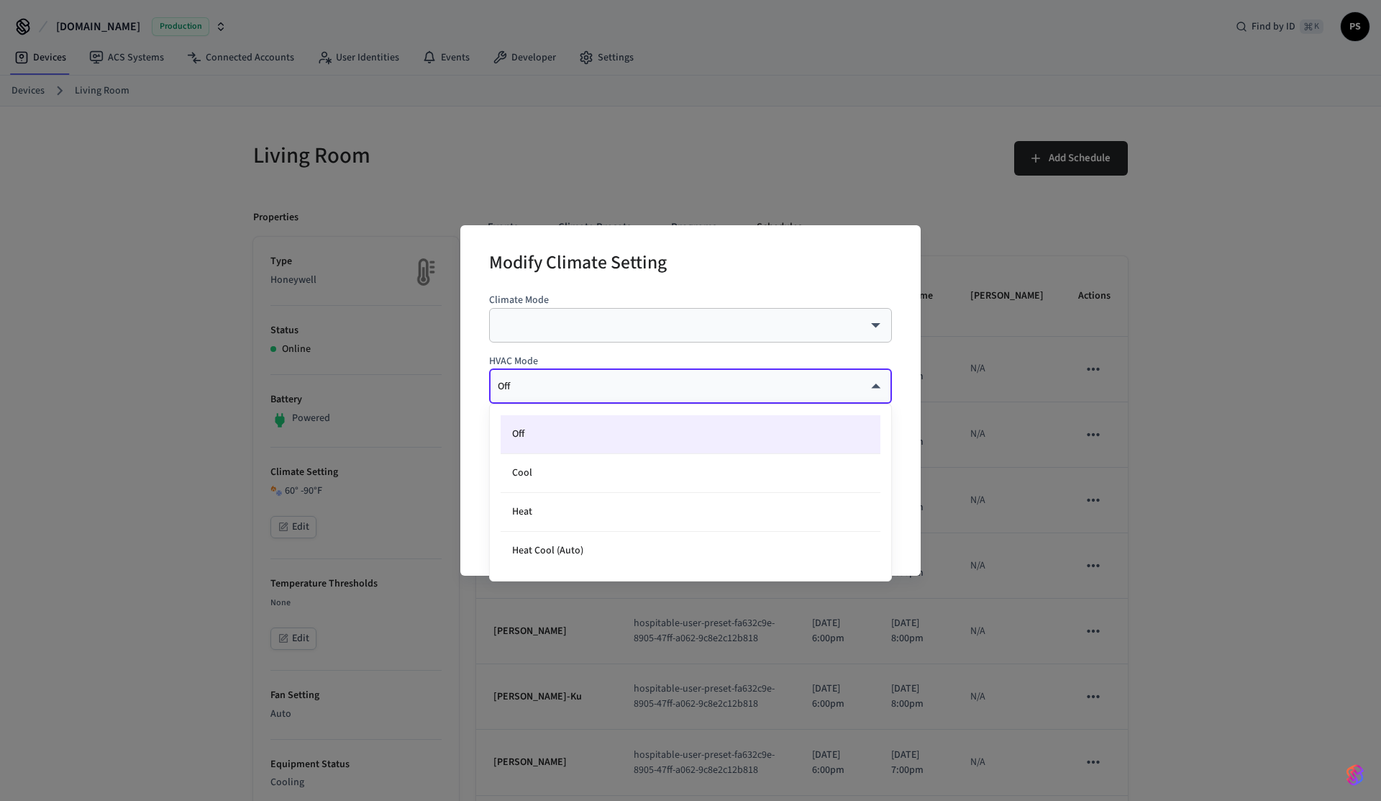
click at [653, 430] on li "Off" at bounding box center [691, 434] width 380 height 39
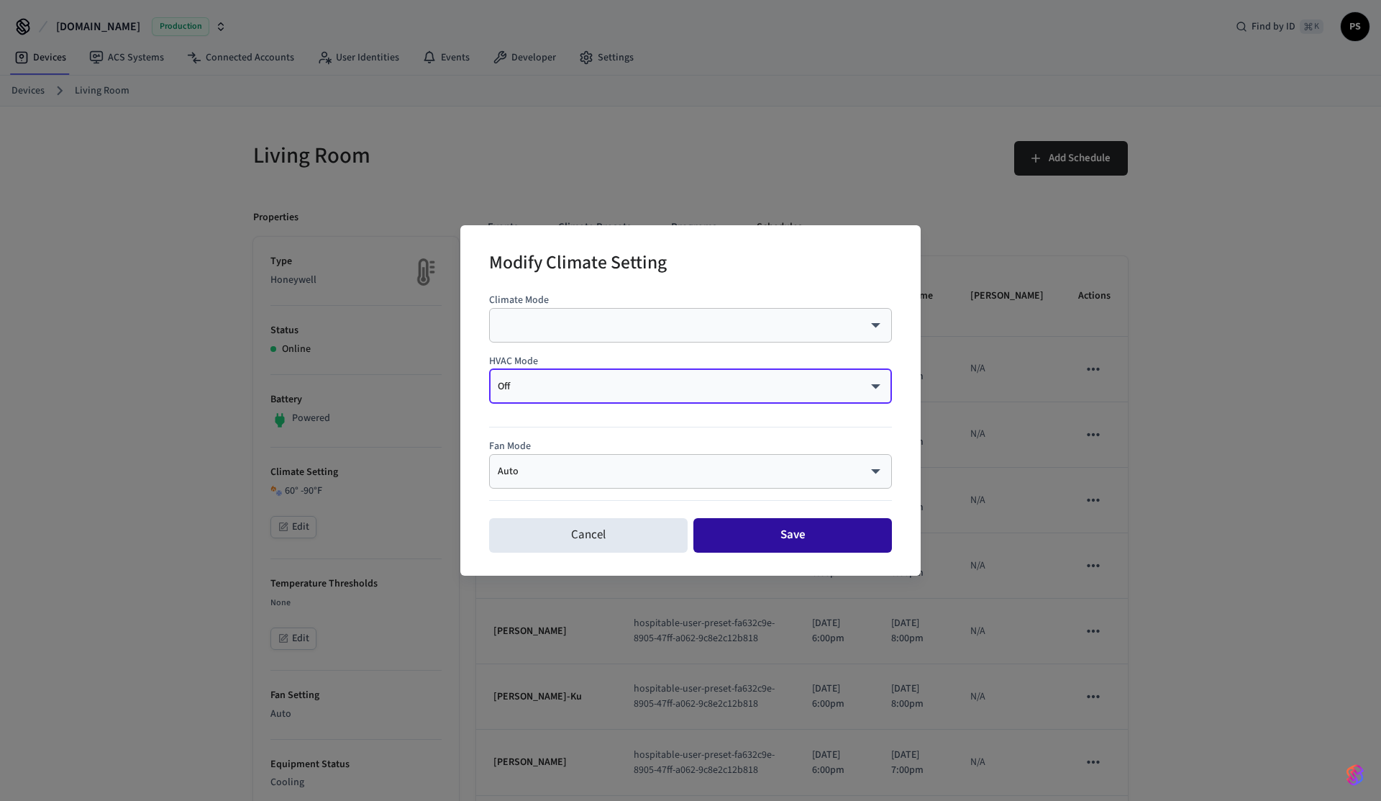
click at [794, 546] on button "Save" at bounding box center [793, 535] width 199 height 35
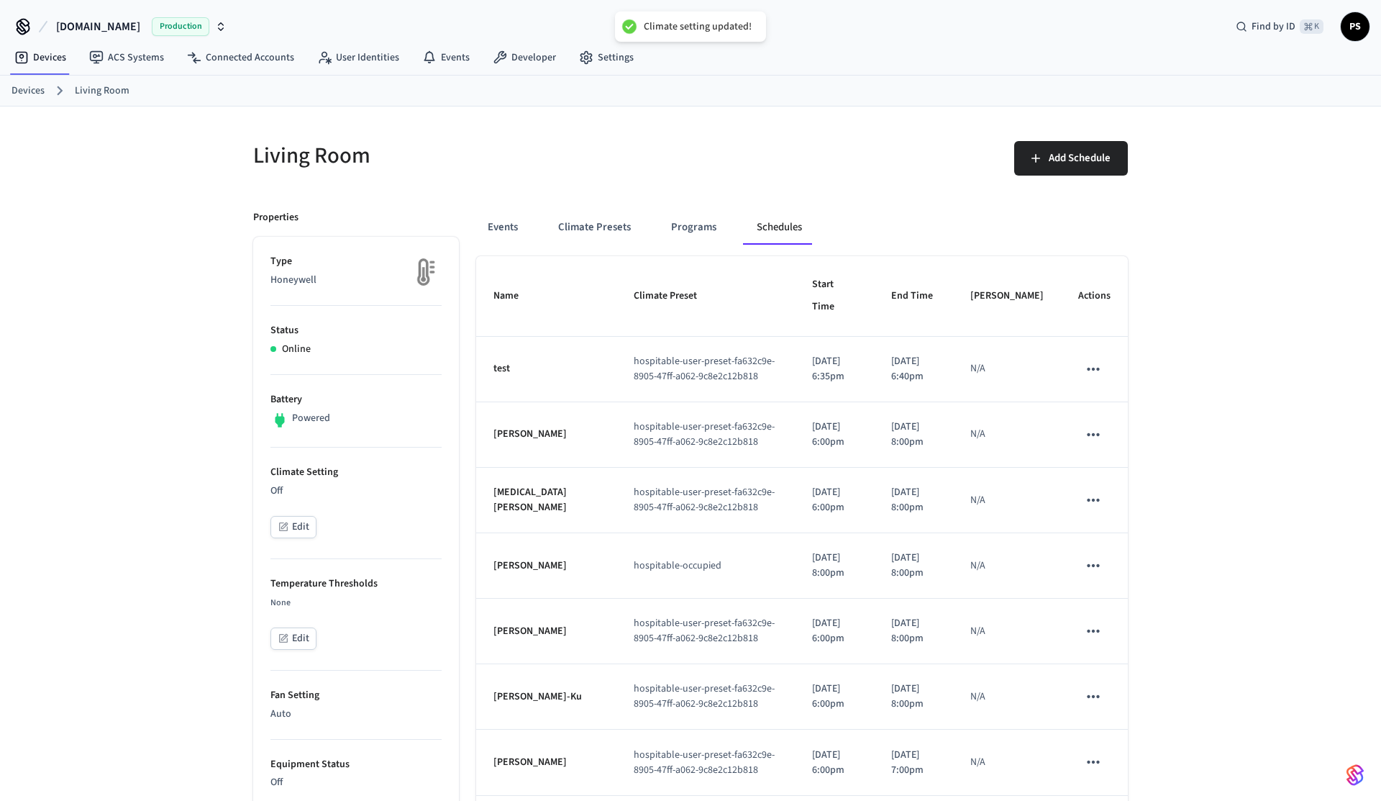
click at [1103, 371] on icon "schedules table" at bounding box center [1093, 369] width 19 height 19
click at [1122, 455] on li "Delete" at bounding box center [1128, 454] width 74 height 38
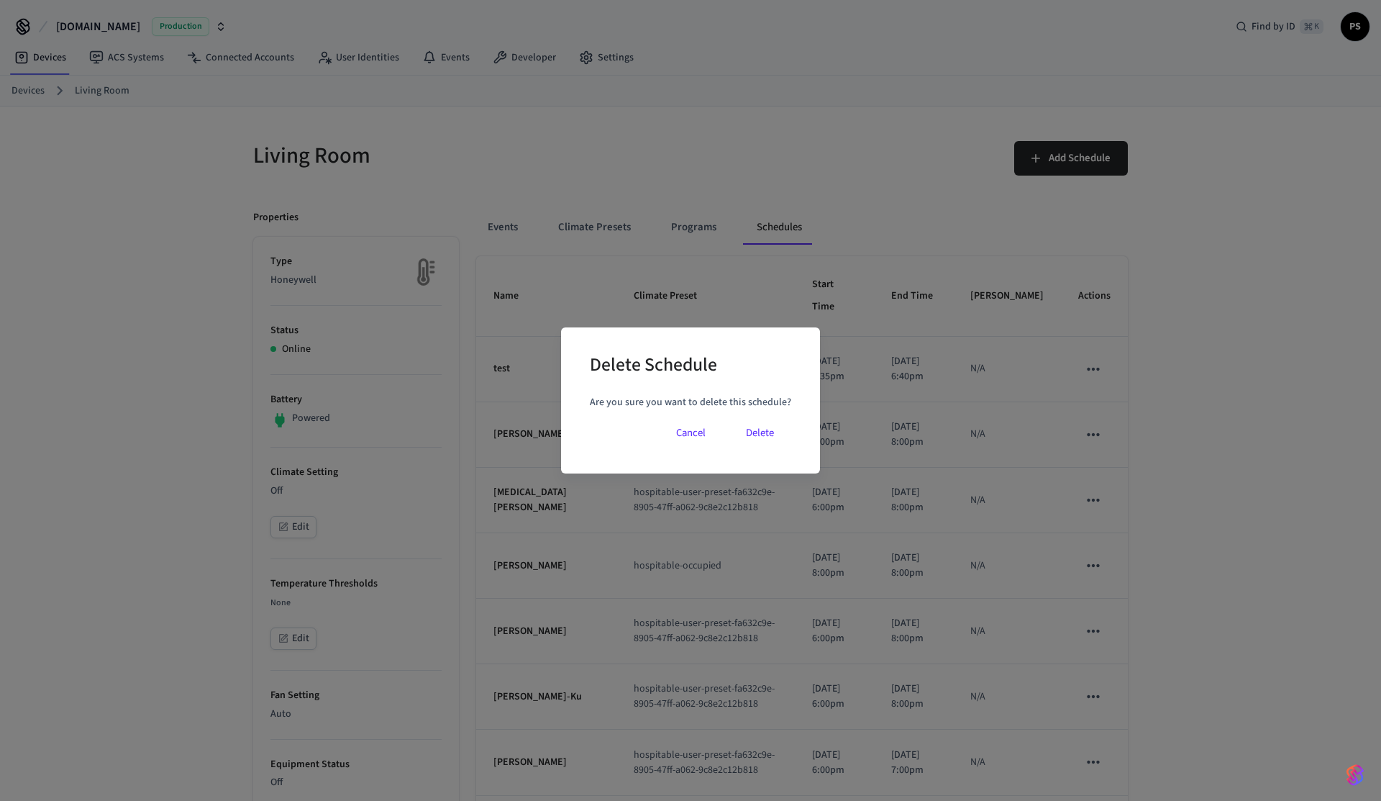
click at [769, 425] on button "Delete" at bounding box center [760, 433] width 63 height 35
